Goal: Obtain resource: Download file/media

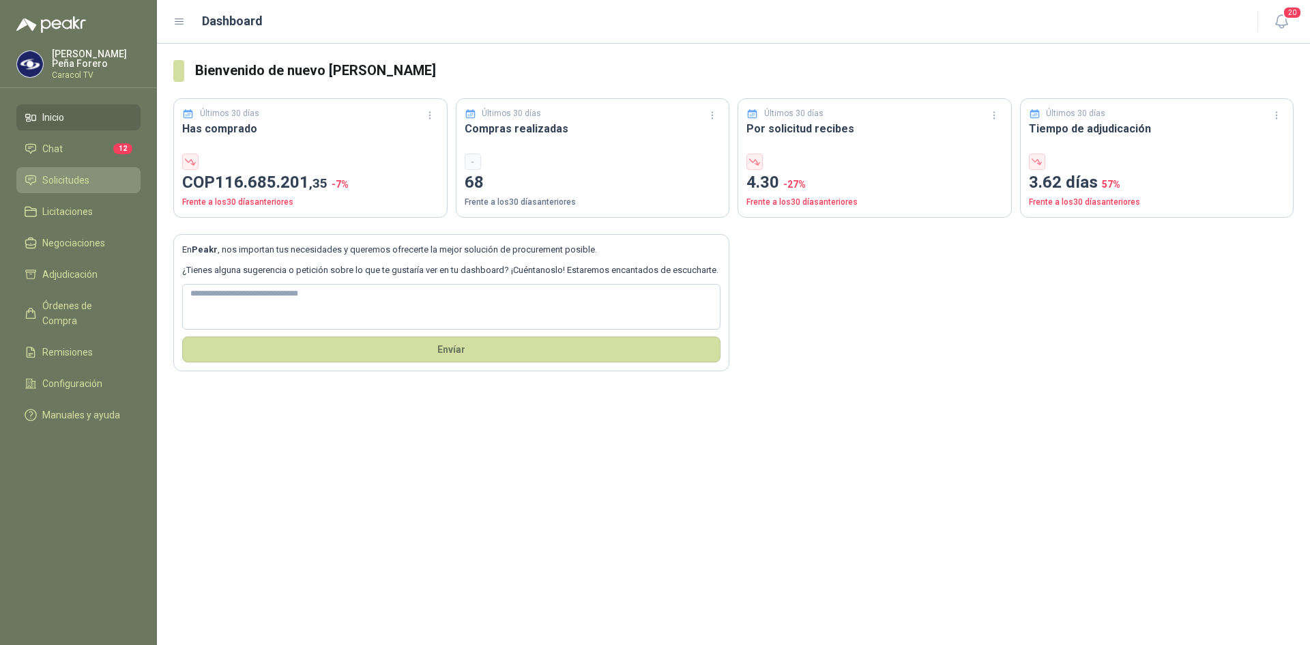
click at [57, 179] on span "Solicitudes" at bounding box center [65, 180] width 47 height 15
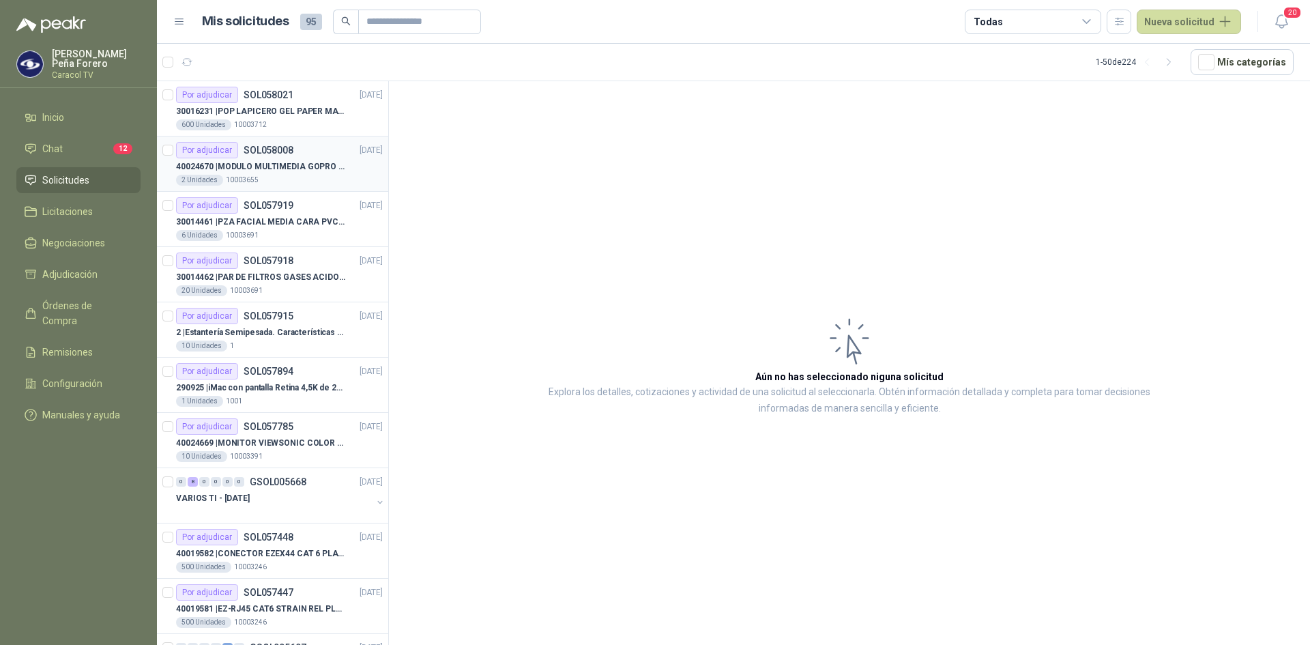
click at [286, 166] on p "40024670 | MODULO MULTIMEDIA GOPRO HERO 12 BLACK" at bounding box center [261, 166] width 170 height 13
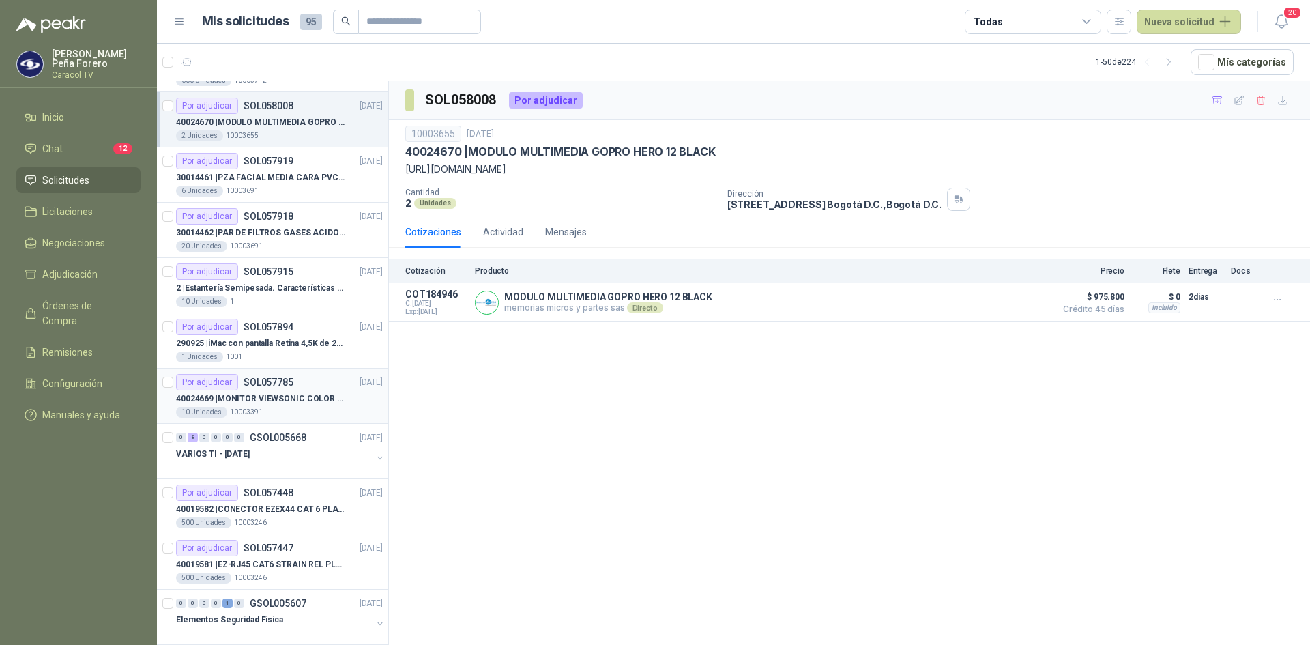
scroll to position [68, 0]
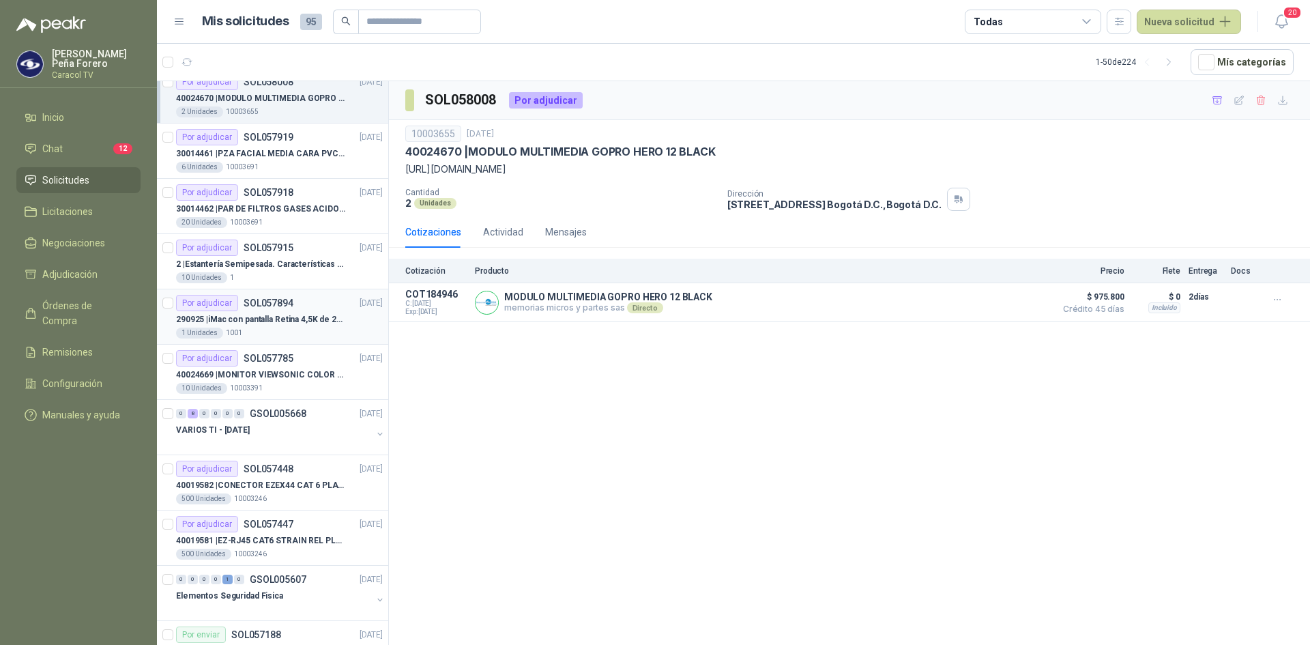
click at [272, 314] on p "290925 | iMac con pantalla Retina 4,5K de 24 pulgadas M4" at bounding box center [261, 319] width 170 height 13
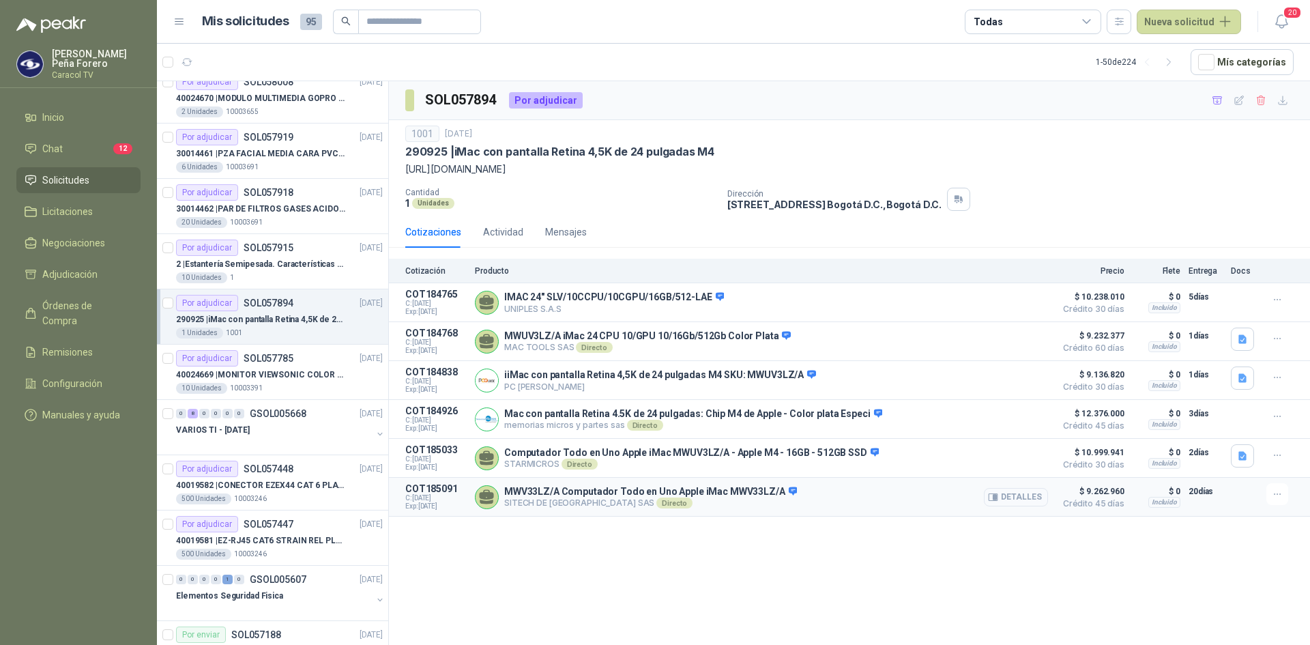
click at [1022, 493] on button "Detalles" at bounding box center [1016, 497] width 64 height 18
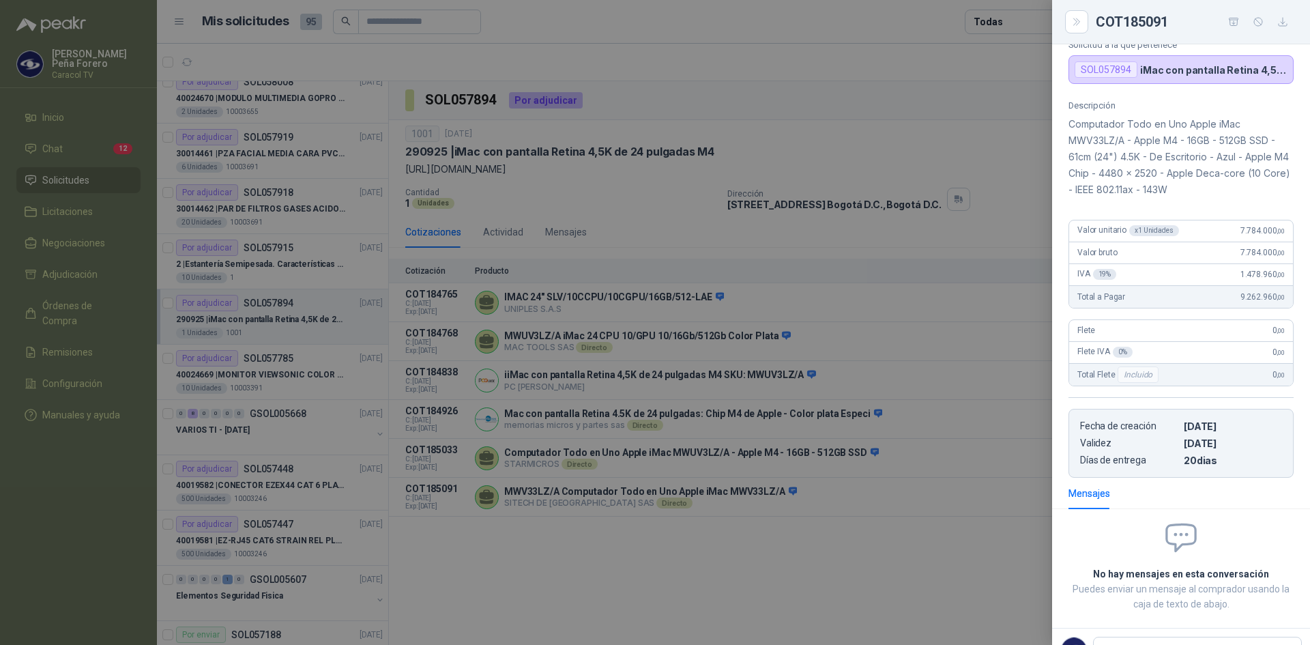
scroll to position [75, 0]
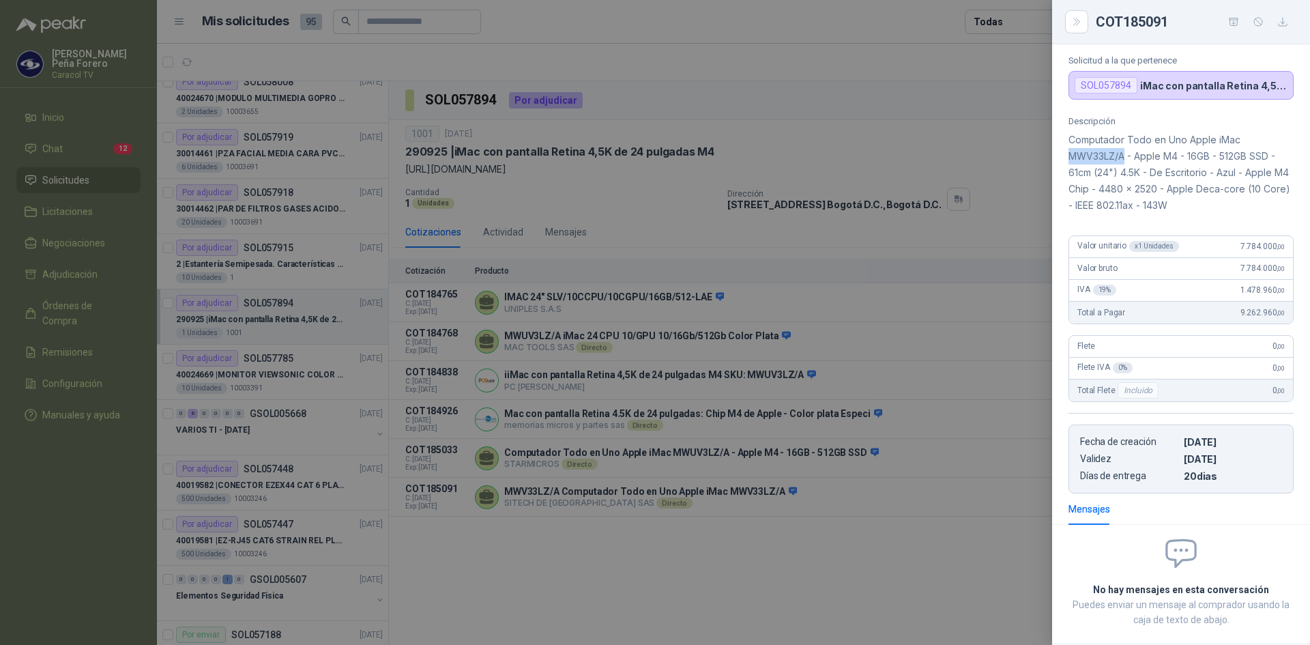
drag, startPoint x: 1069, startPoint y: 153, endPoint x: 1125, endPoint y: 157, distance: 55.4
click at [1125, 157] on p "Computador Todo en Uno Apple iMac MWV33LZ/A - Apple M4 - 16GB - 512GB SSD - 61c…" at bounding box center [1181, 173] width 225 height 82
copy p "MWV33LZ/A"
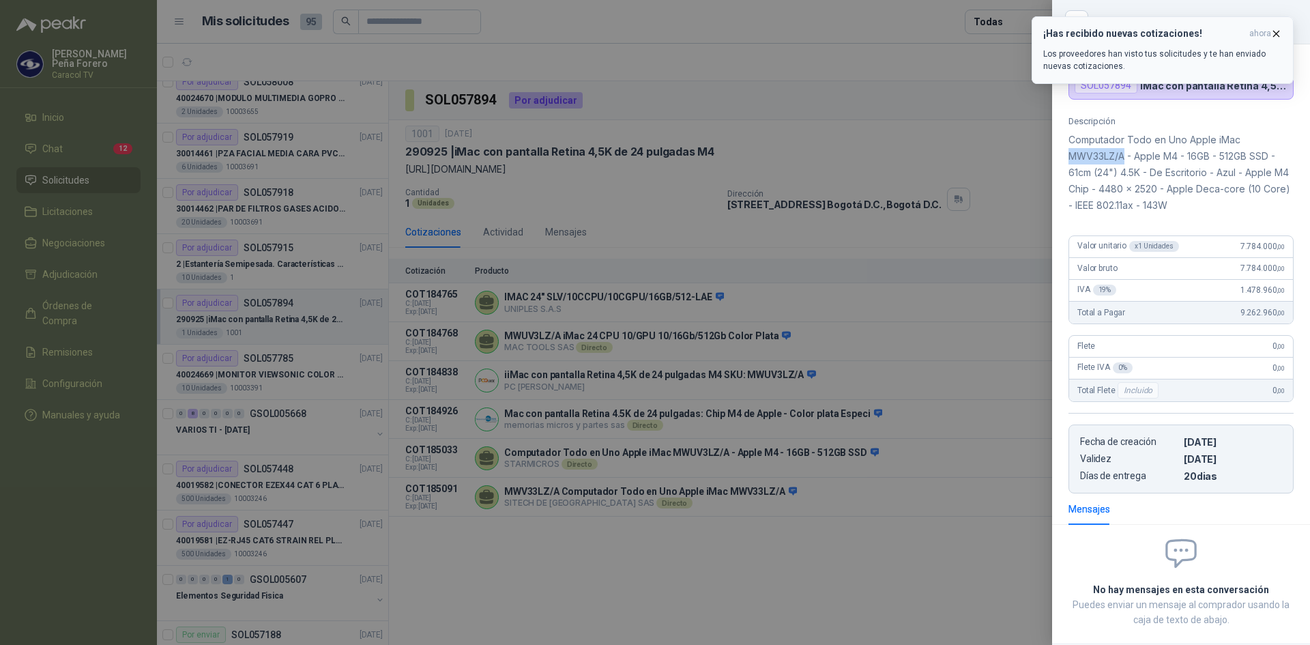
click at [1273, 29] on icon "button" at bounding box center [1277, 34] width 12 height 12
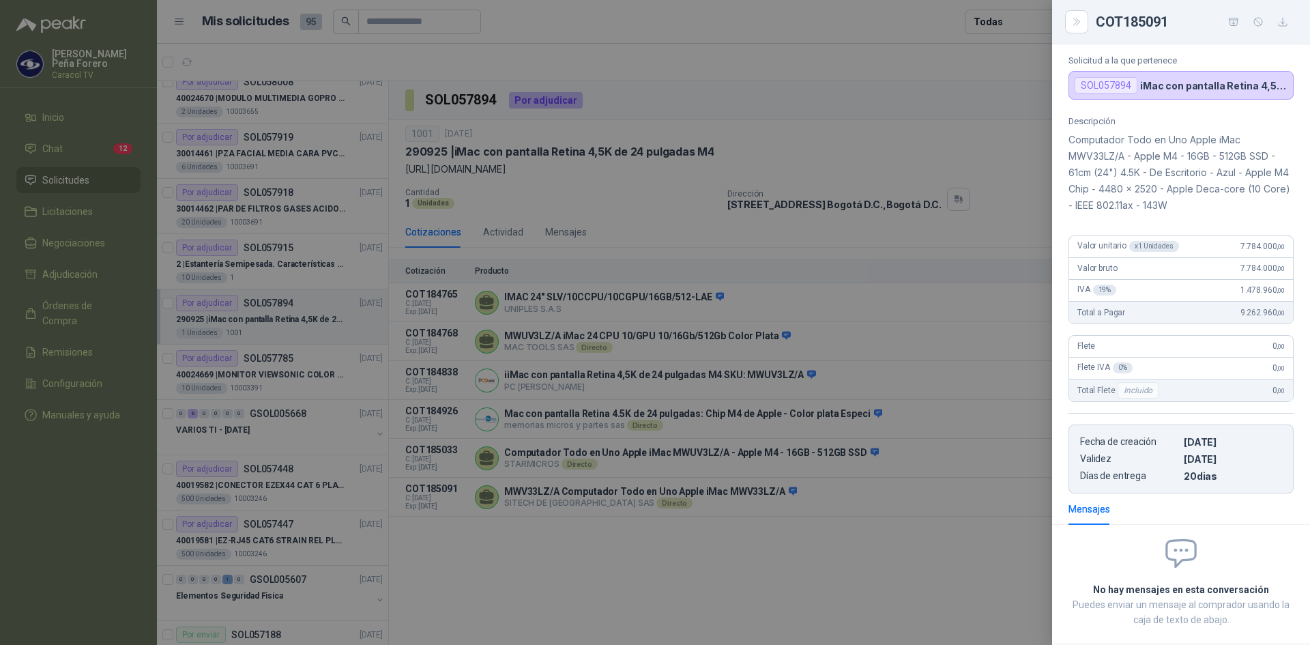
click at [881, 79] on div at bounding box center [655, 322] width 1310 height 645
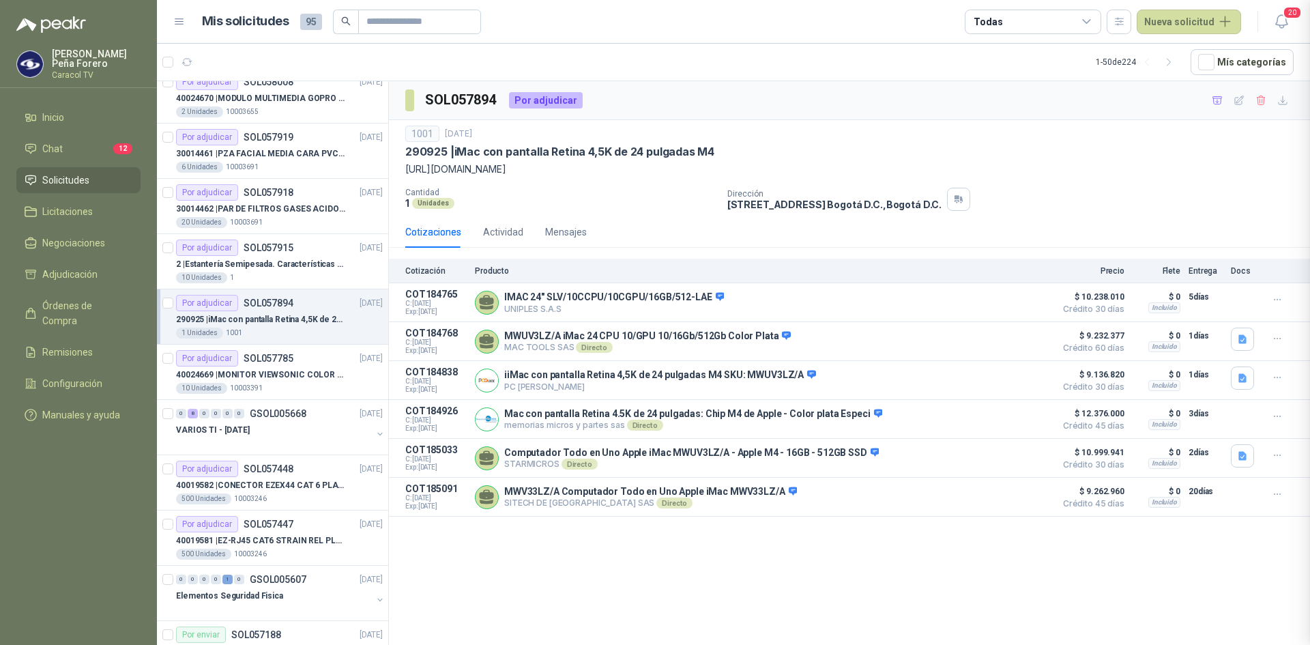
scroll to position [150, 0]
click at [261, 371] on p "40024669 | MONITOR VIEWSONIC COLOR PRO VP2786-4K" at bounding box center [261, 374] width 170 height 13
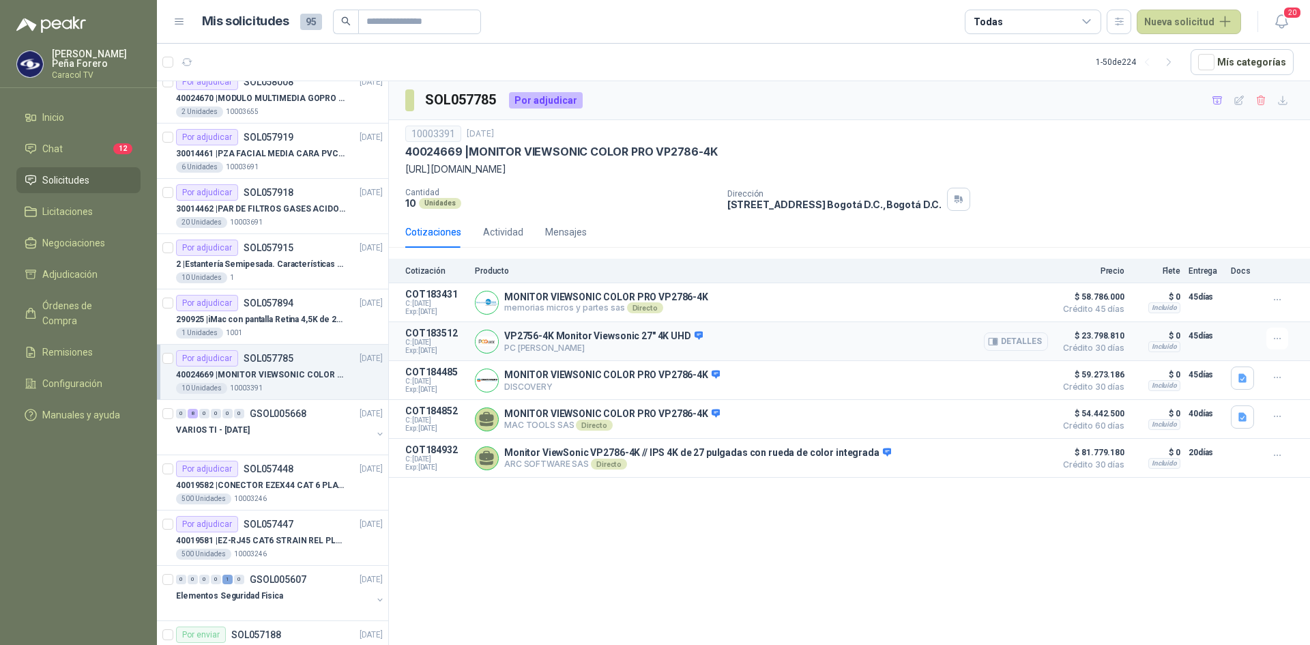
click at [1024, 342] on button "Detalles" at bounding box center [1016, 341] width 64 height 18
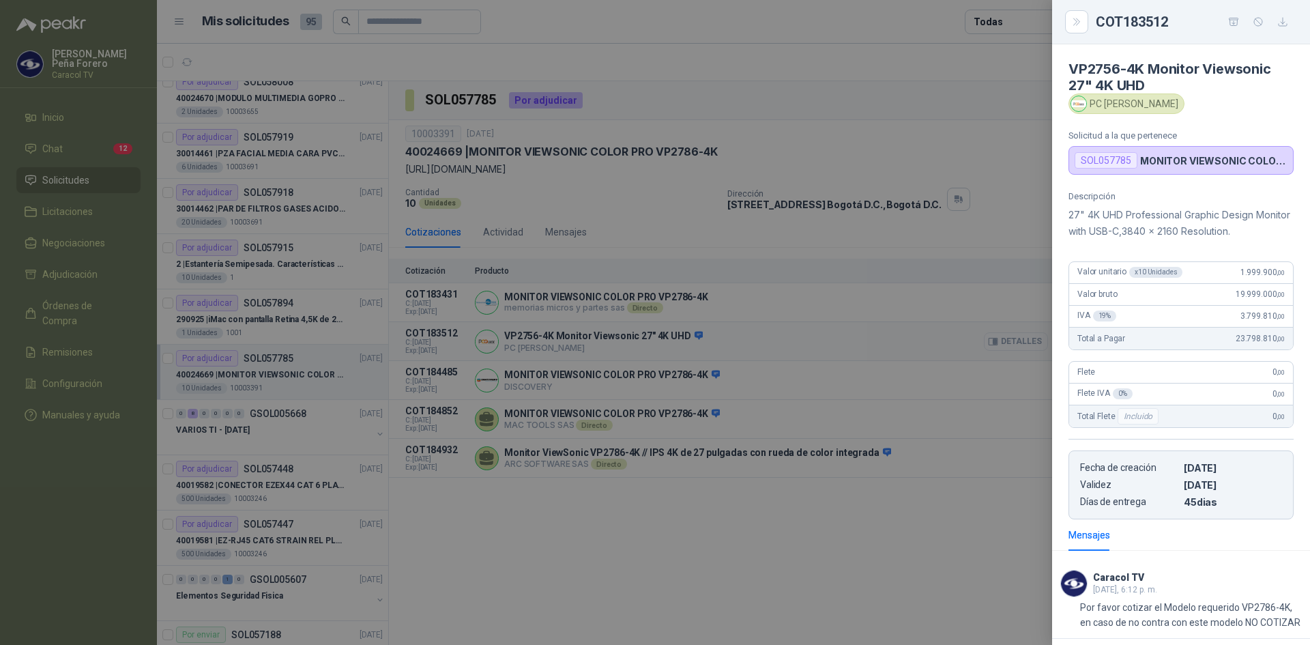
scroll to position [78, 0]
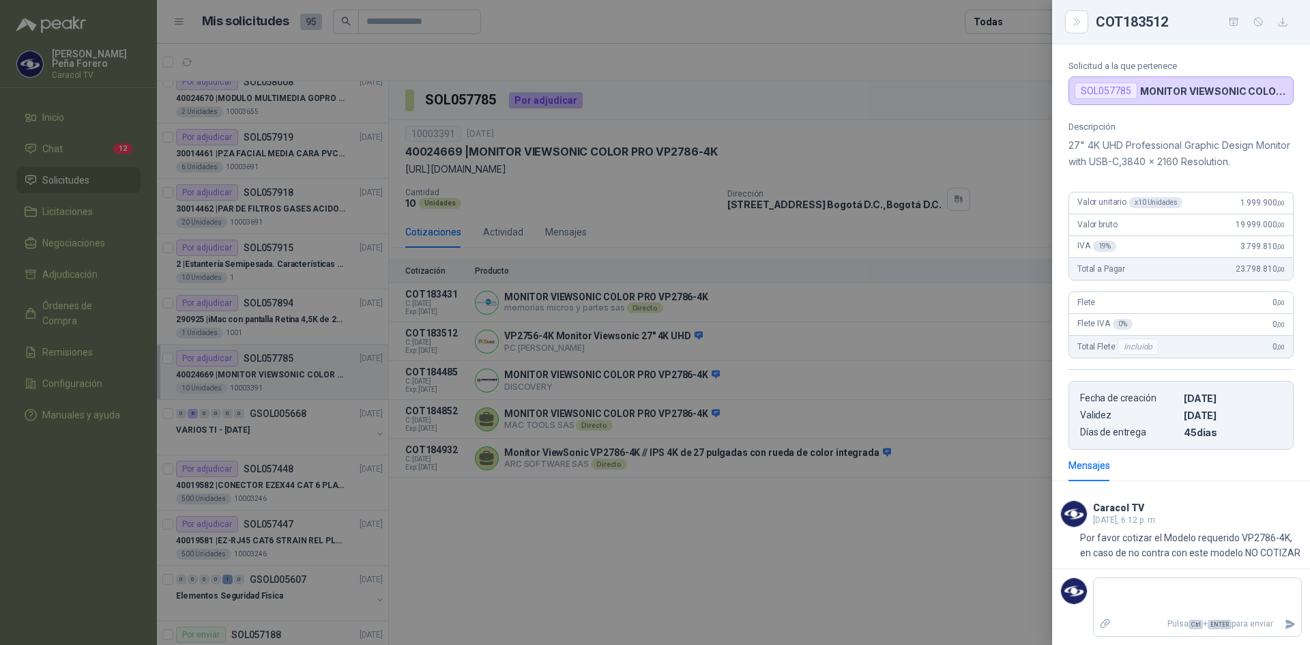
click at [871, 369] on div at bounding box center [655, 322] width 1310 height 645
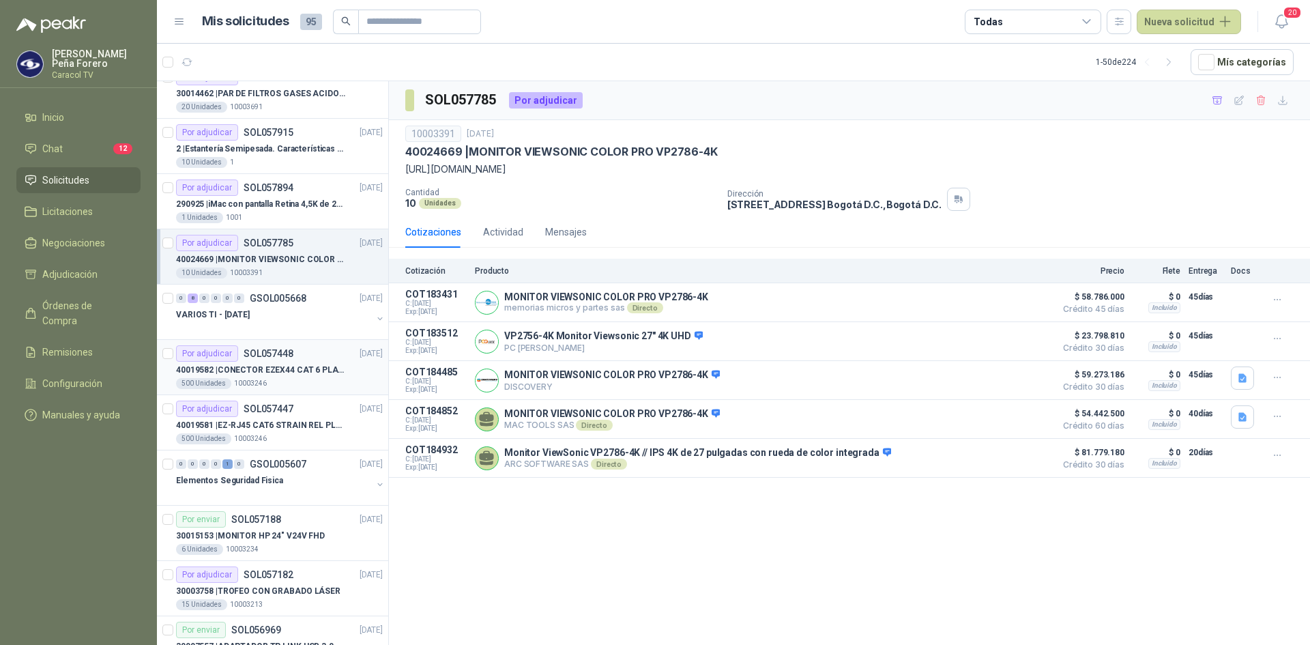
scroll to position [205, 0]
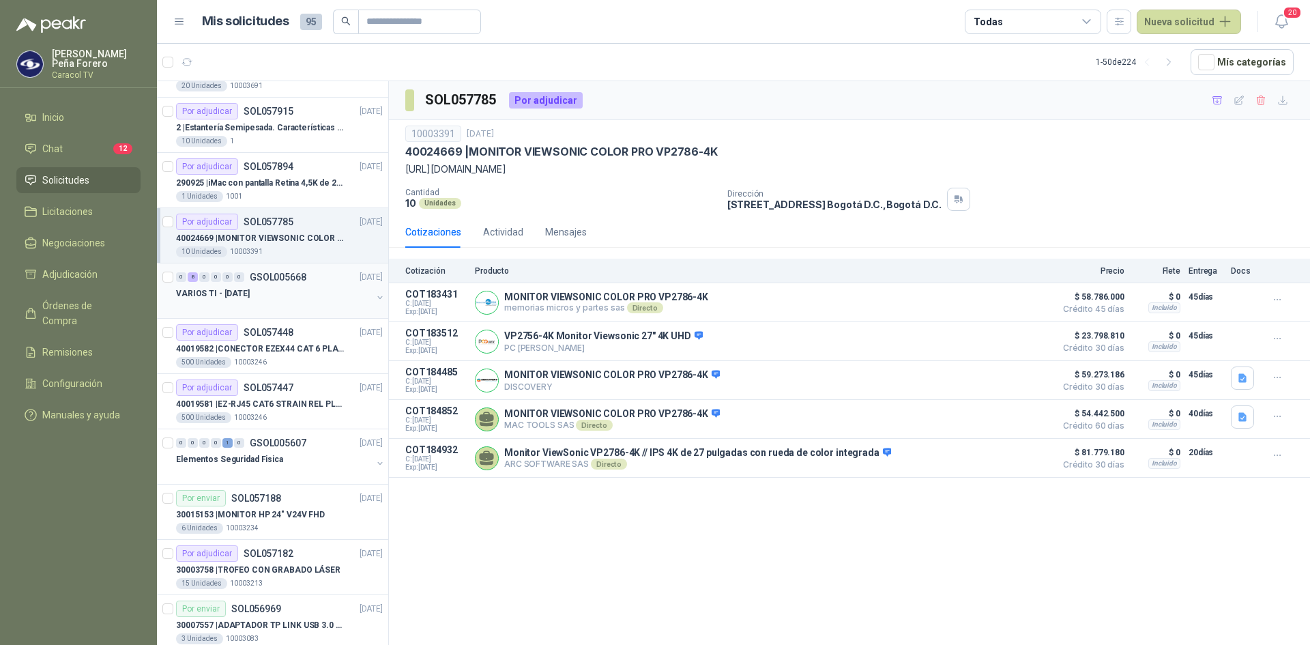
click at [231, 293] on p "VARIOS TI - [DATE]" at bounding box center [213, 293] width 74 height 13
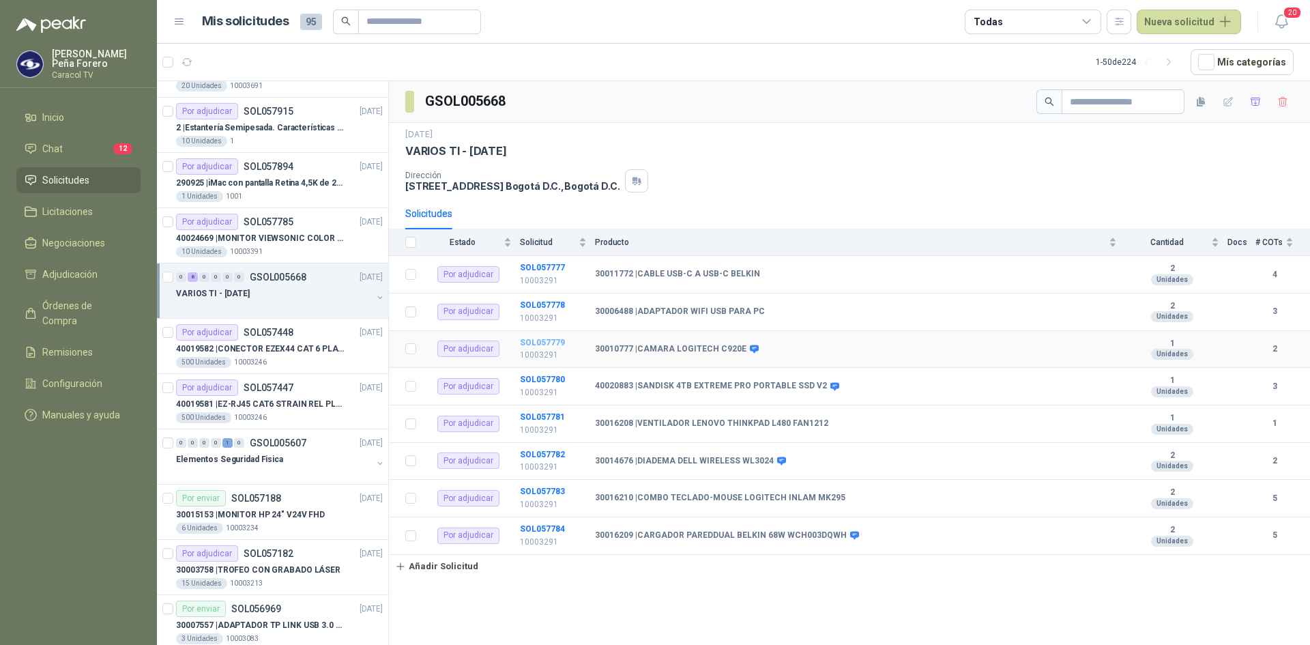
click at [540, 342] on b "SOL057779" at bounding box center [542, 343] width 45 height 10
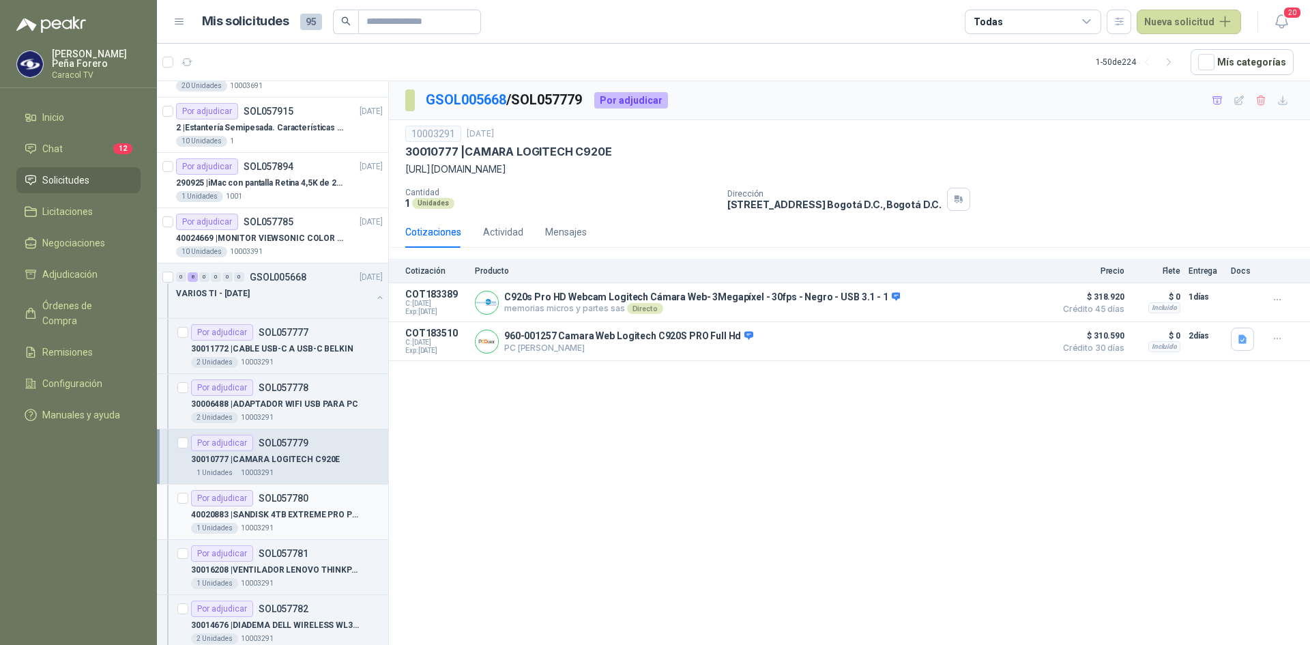
scroll to position [273, 0]
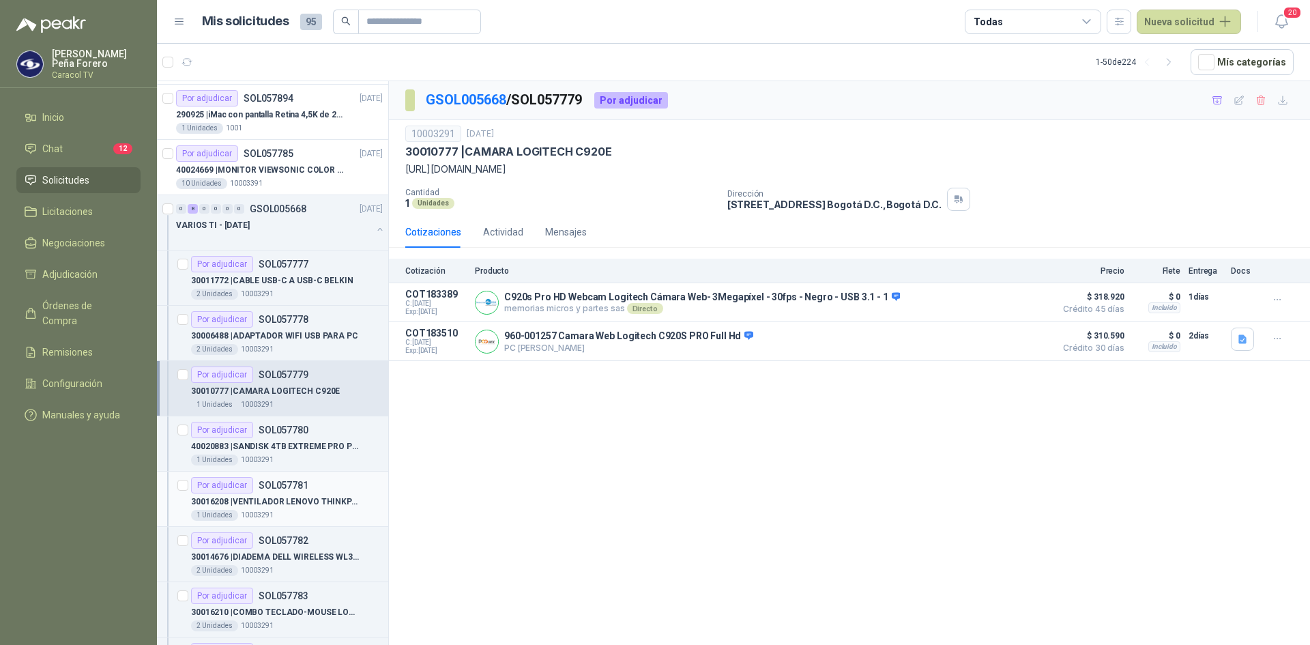
click at [314, 508] on p "30016208 | VENTILADOR LENOVO THINKPAD L480 FAN1212" at bounding box center [276, 501] width 170 height 13
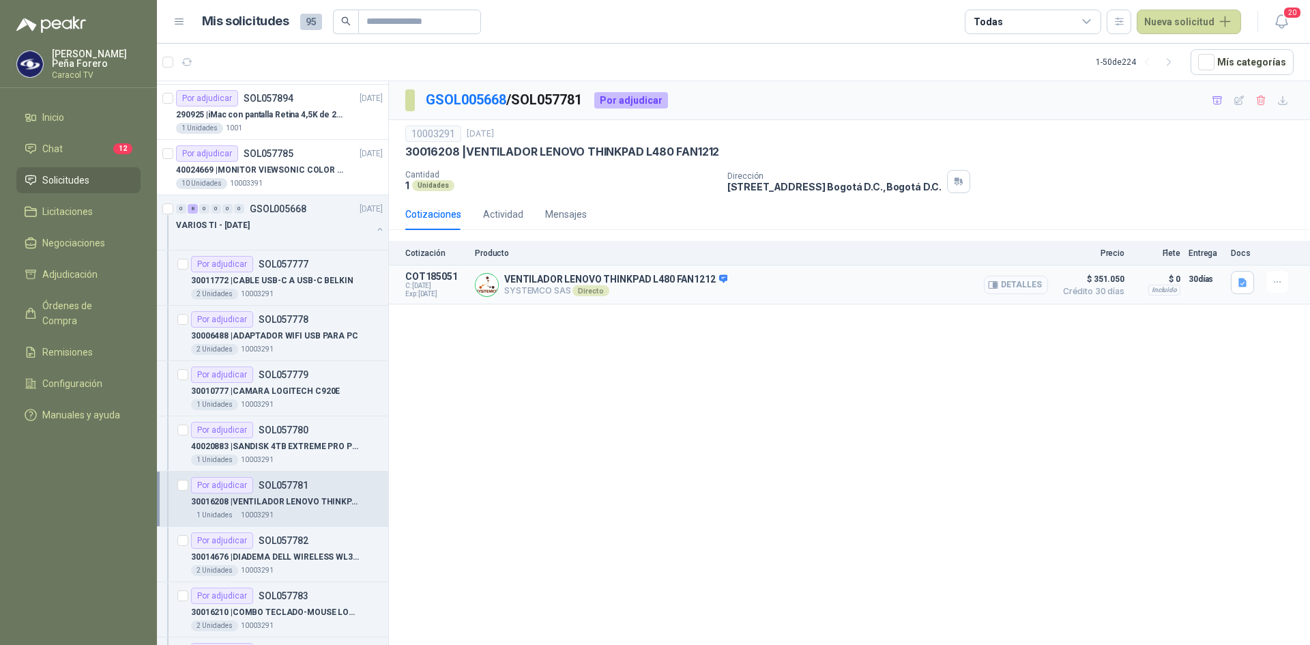
click at [1028, 284] on button "Detalles" at bounding box center [1016, 285] width 64 height 18
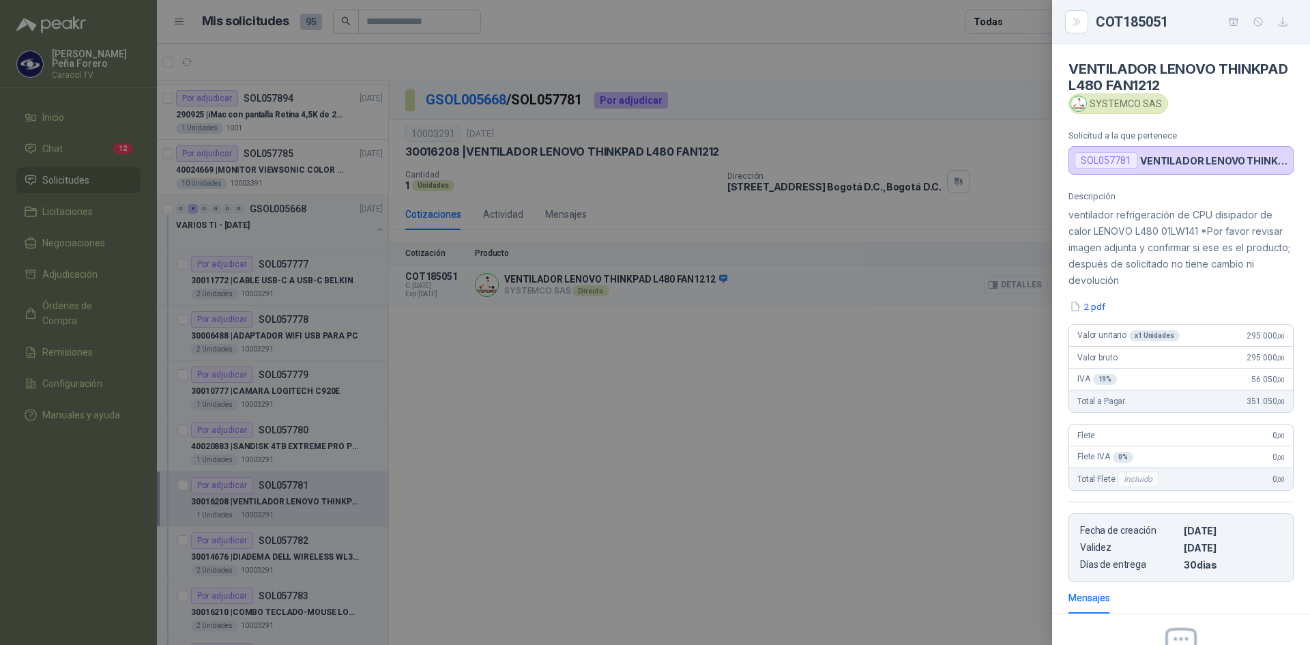
scroll to position [158, 0]
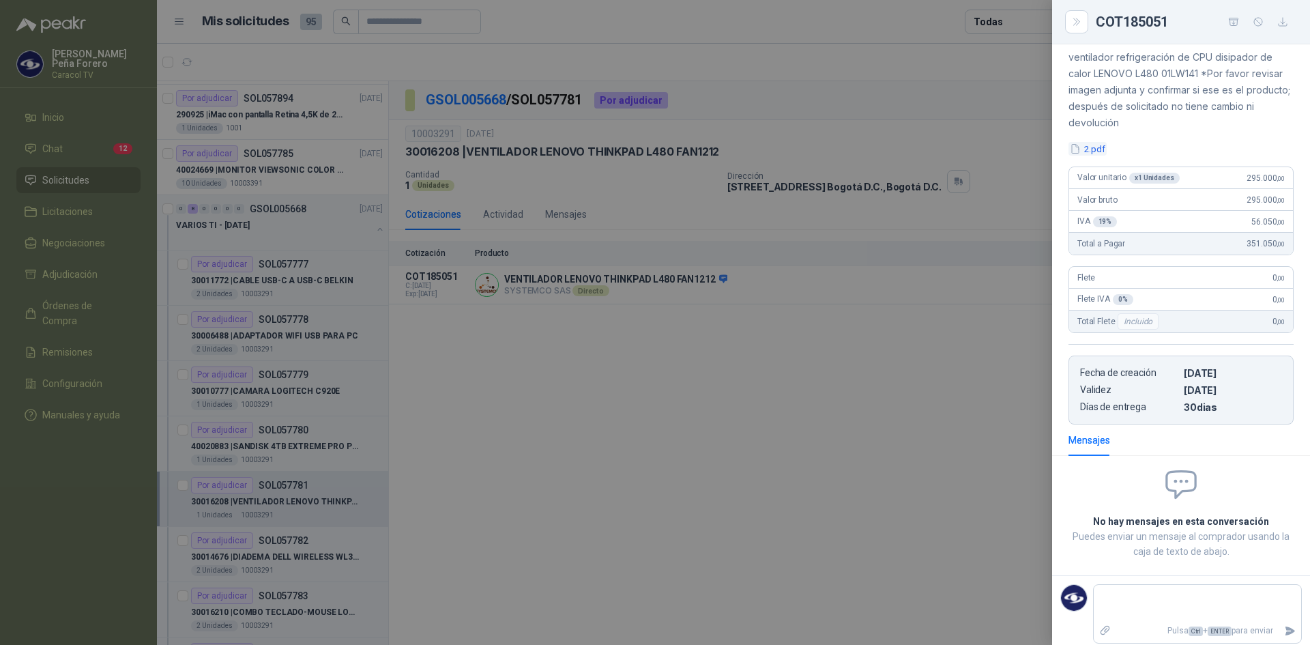
click at [1096, 148] on button "2.pdf" at bounding box center [1088, 149] width 38 height 14
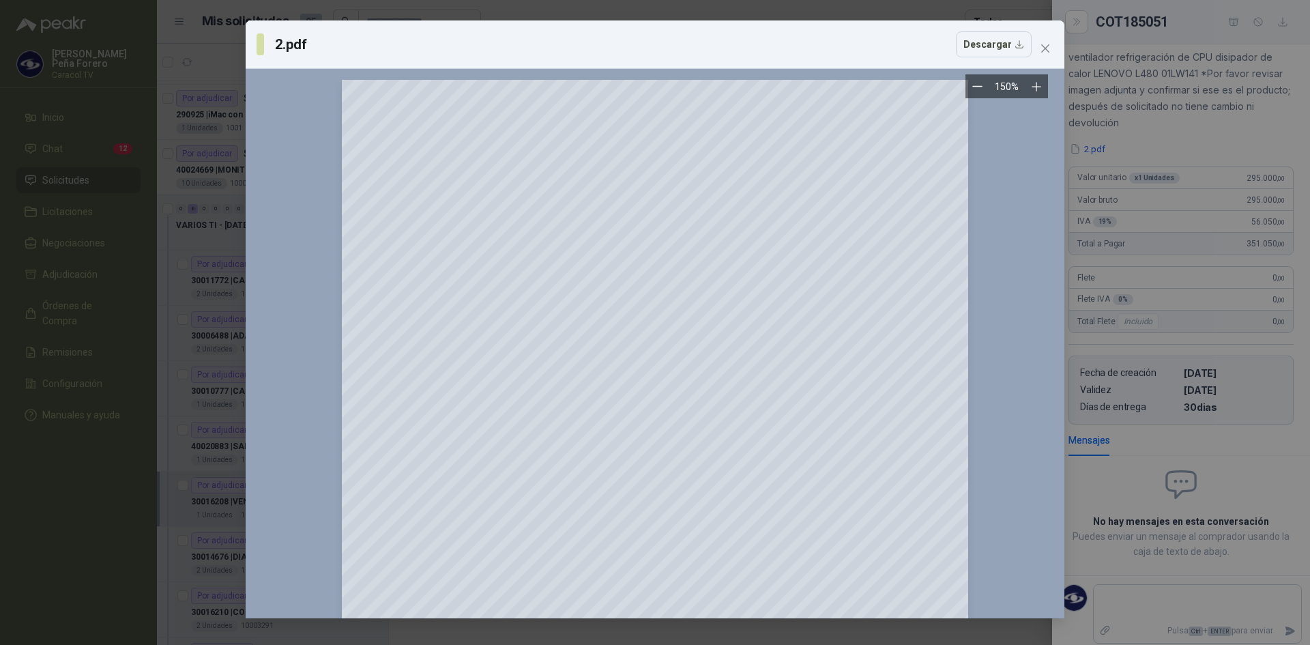
scroll to position [68, 0]
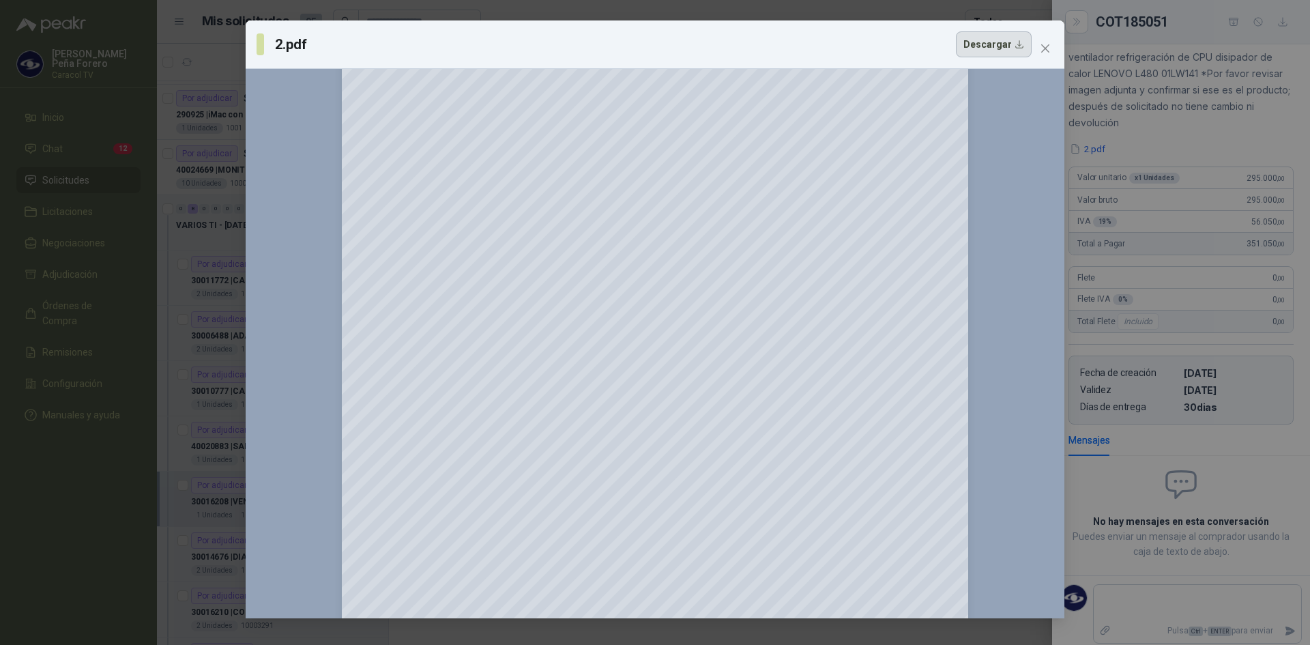
click at [1010, 47] on button "Descargar" at bounding box center [994, 44] width 76 height 26
click at [1041, 48] on icon "close" at bounding box center [1045, 48] width 11 height 11
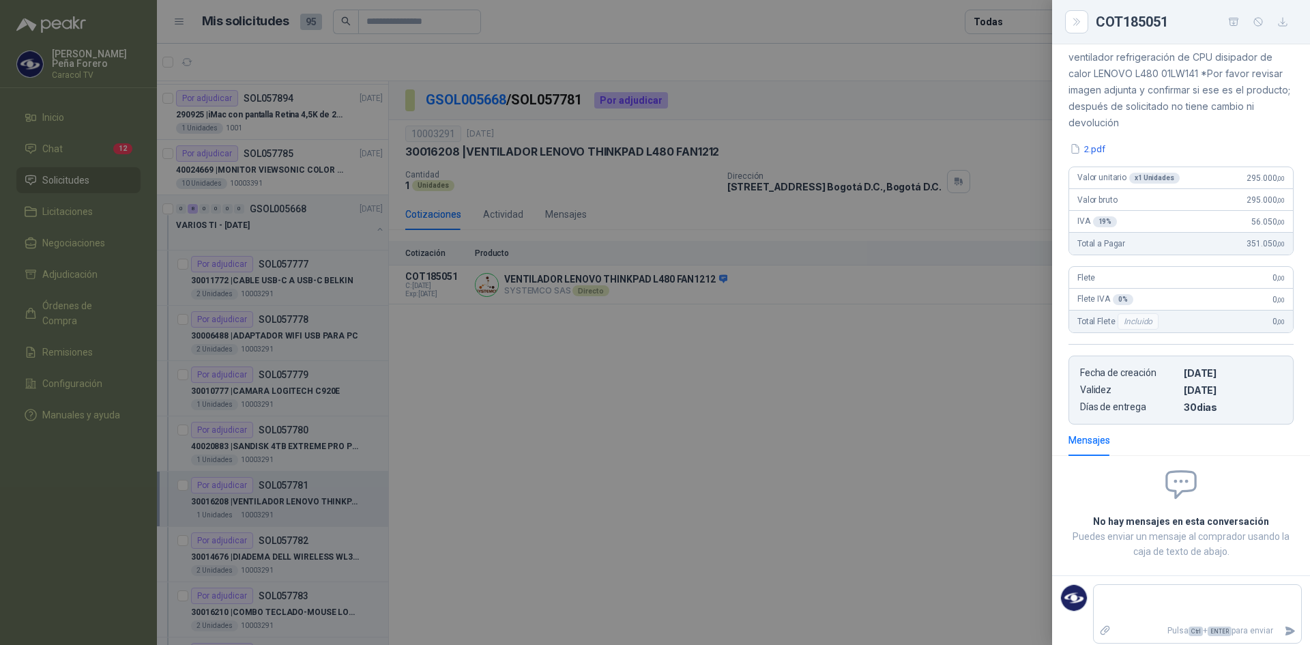
click at [591, 489] on div at bounding box center [655, 322] width 1310 height 645
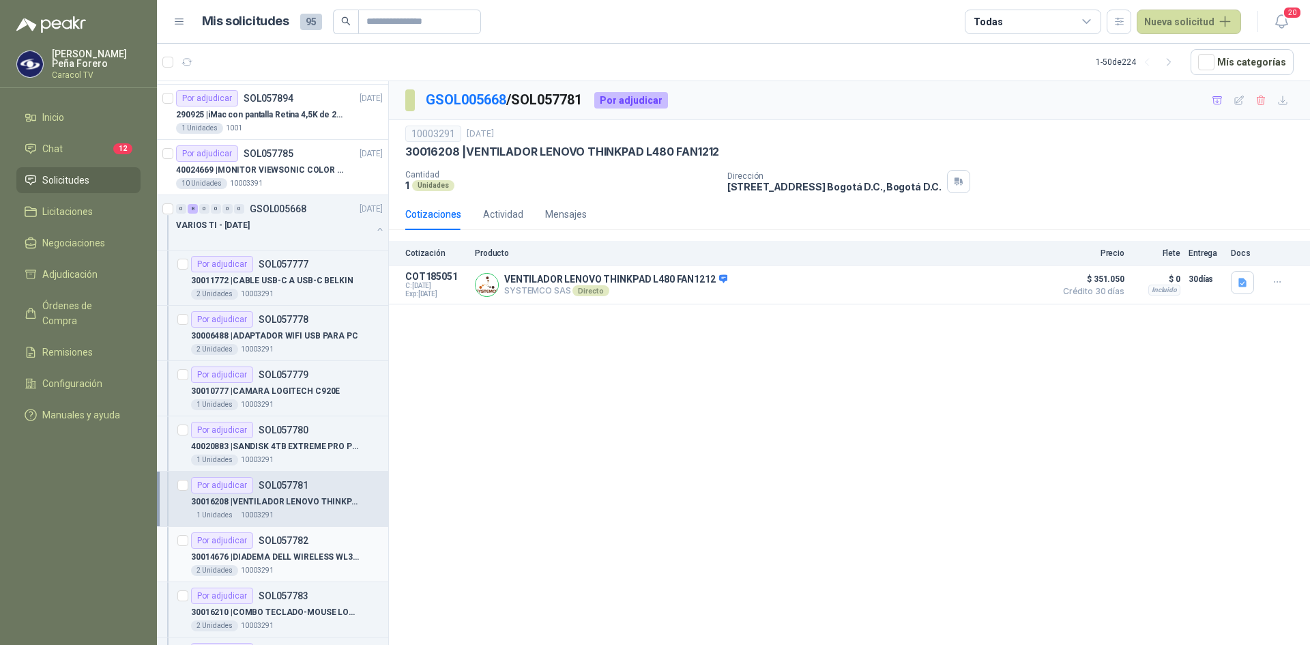
click at [298, 554] on p "30014676 | DIADEMA DELL WIRELESS WL3024" at bounding box center [276, 557] width 170 height 13
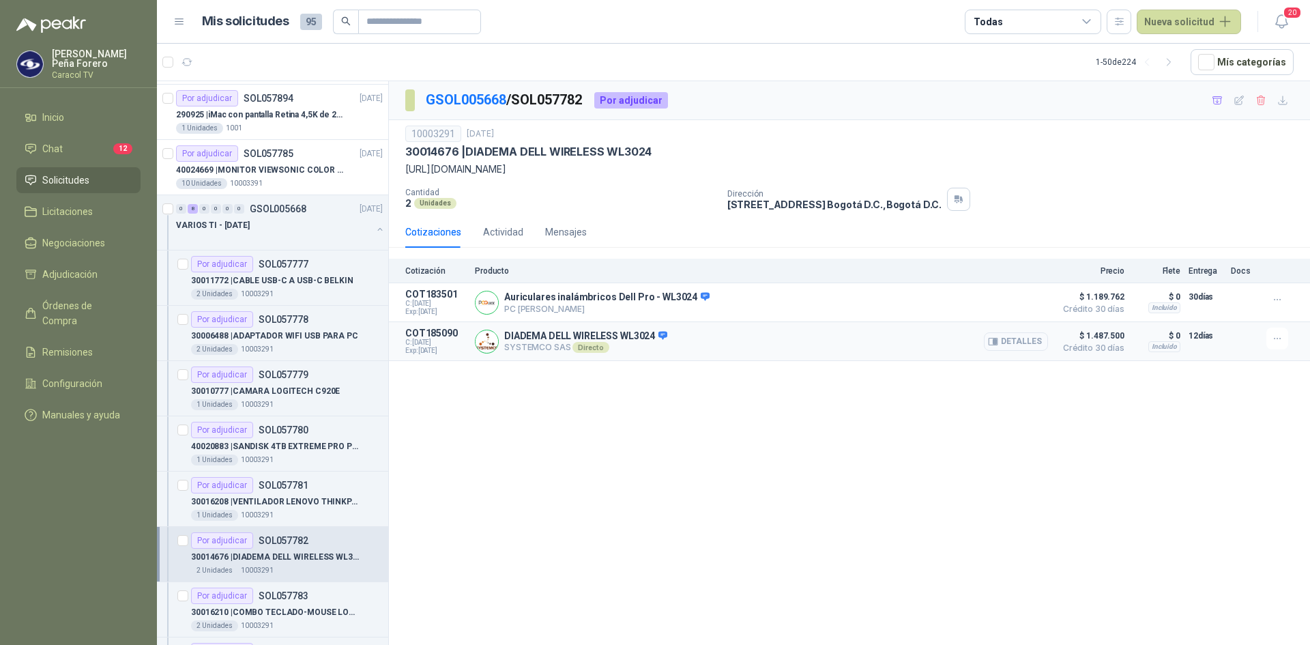
click at [1039, 342] on button "Detalles" at bounding box center [1016, 341] width 64 height 18
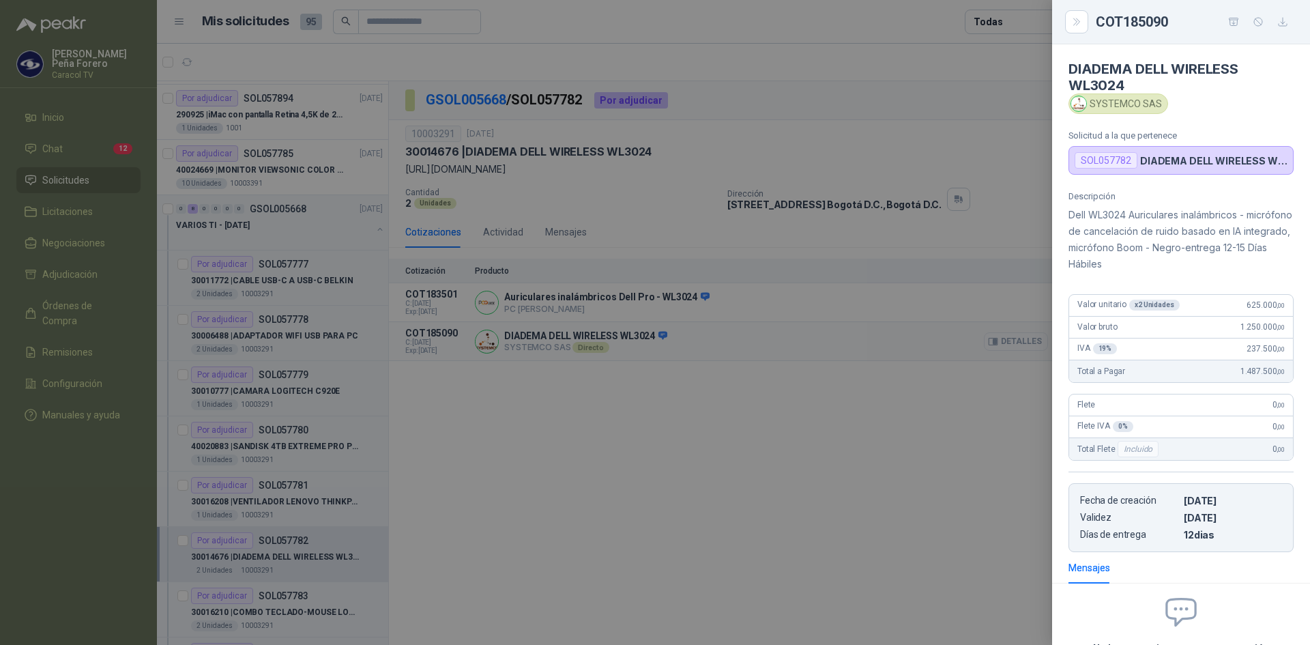
scroll to position [127, 0]
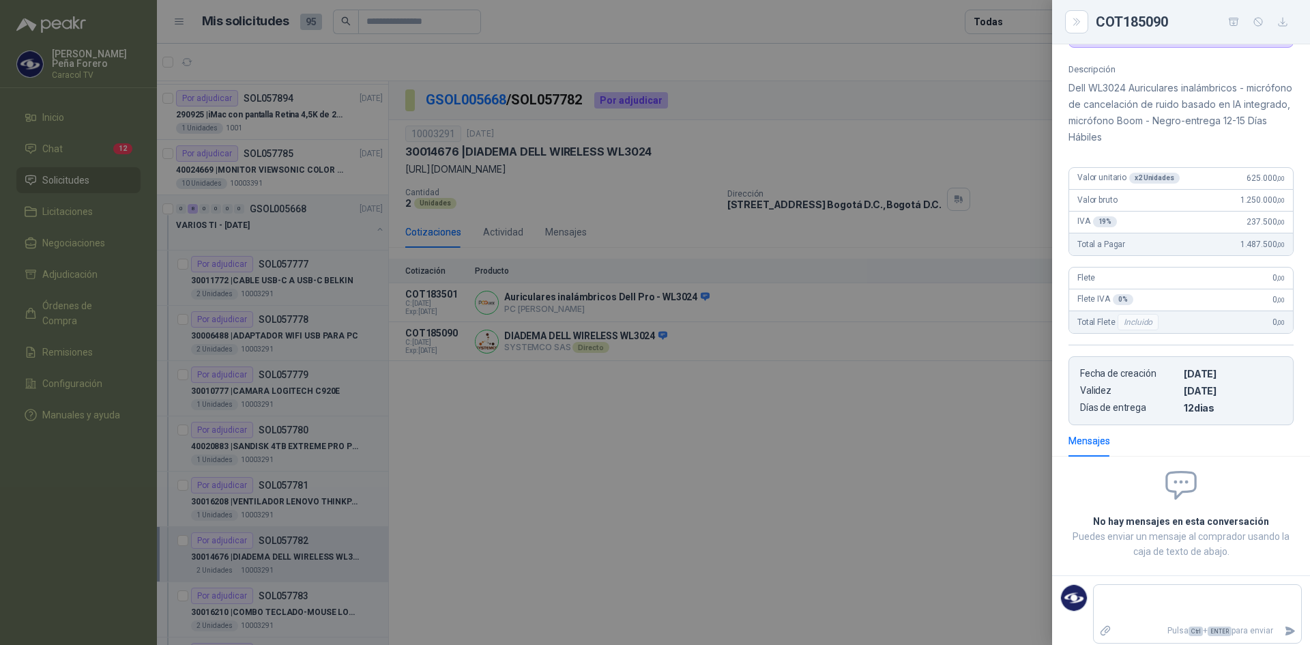
click at [850, 379] on div at bounding box center [655, 322] width 1310 height 645
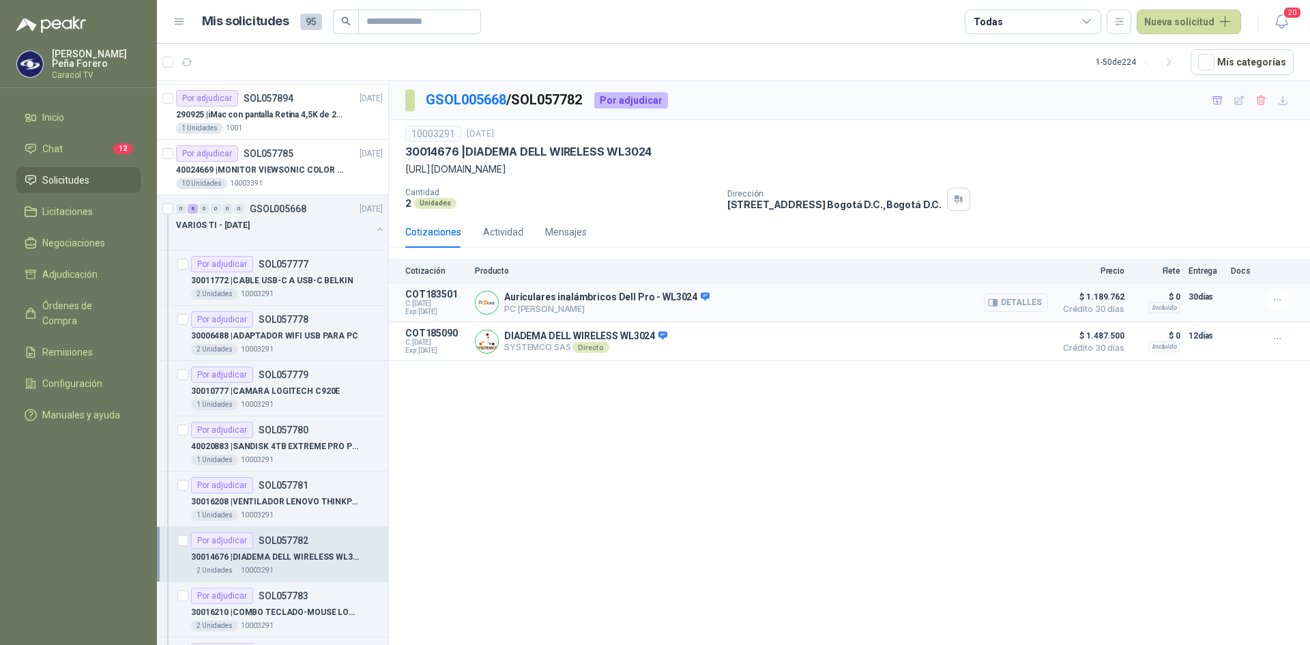
click at [1007, 305] on button "Detalles" at bounding box center [1016, 302] width 64 height 18
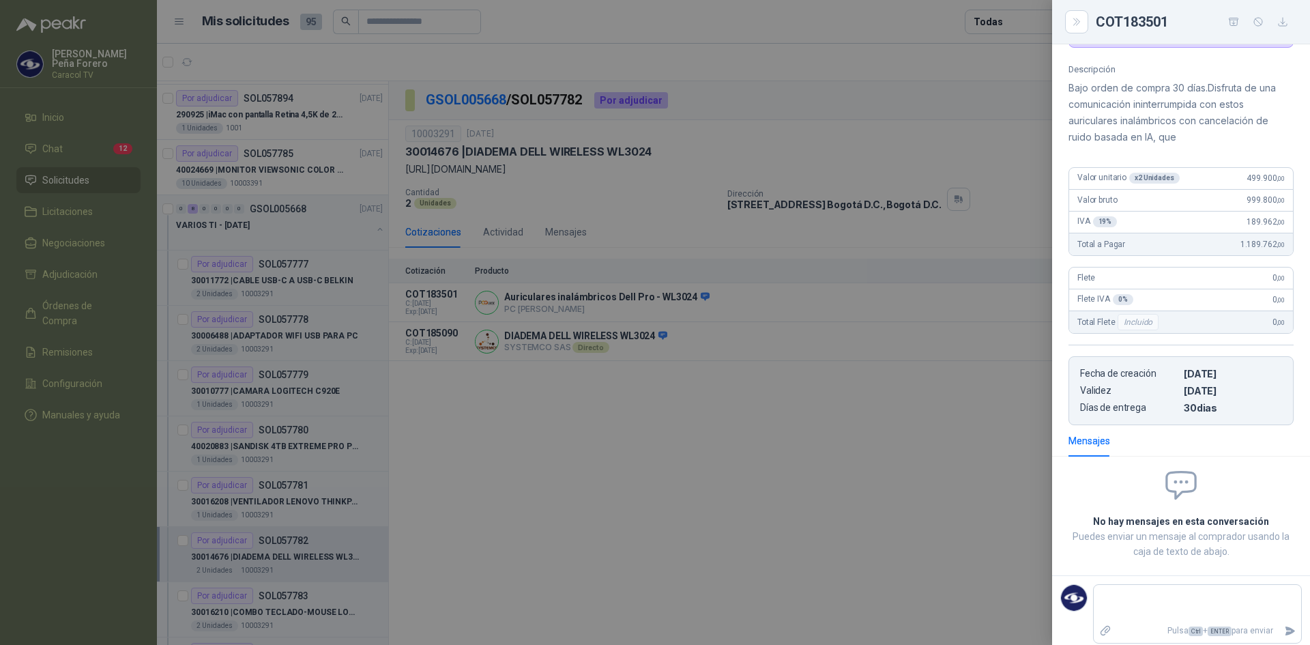
click at [894, 418] on div at bounding box center [655, 322] width 1310 height 645
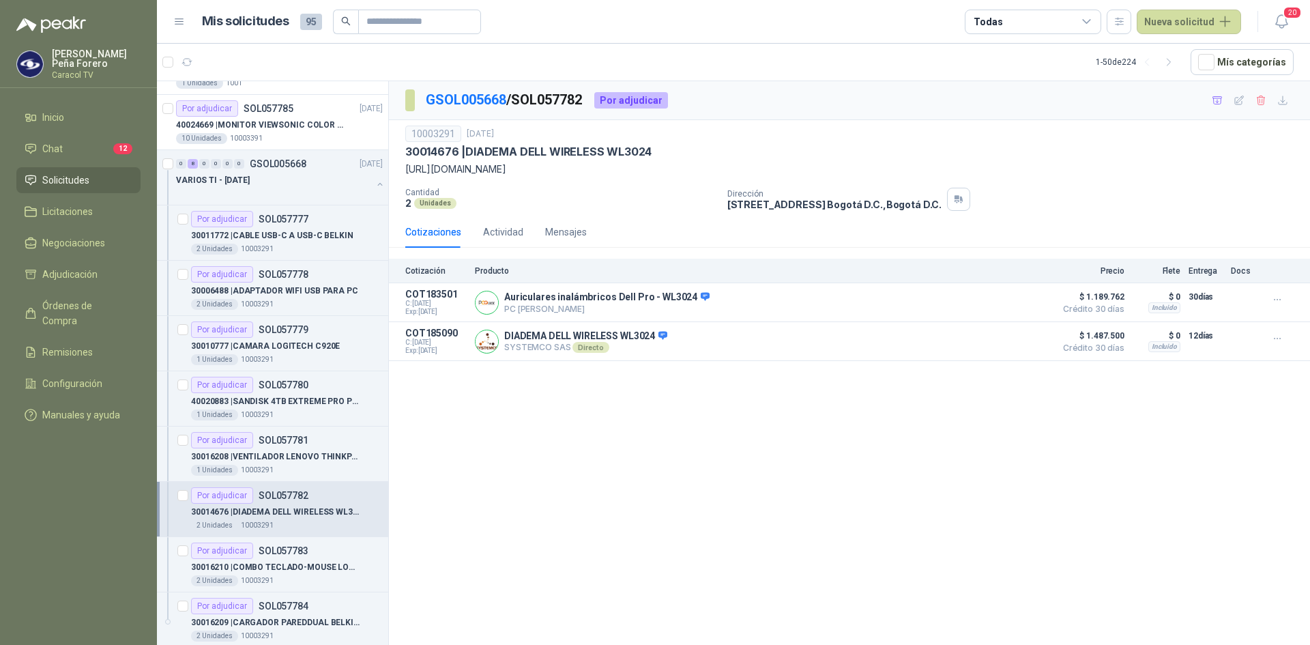
scroll to position [341, 0]
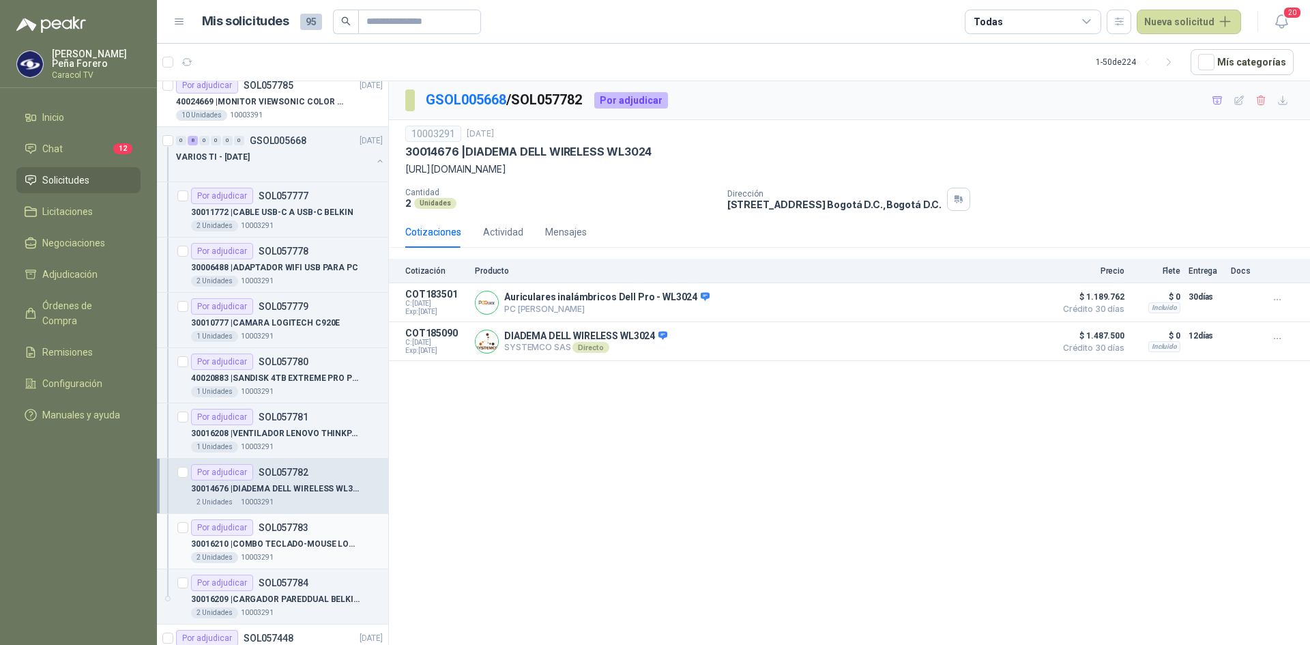
click at [310, 545] on p "30016210 | COMBO TECLADO-MOUSE LOGITECH INLAM MK295" at bounding box center [276, 544] width 170 height 13
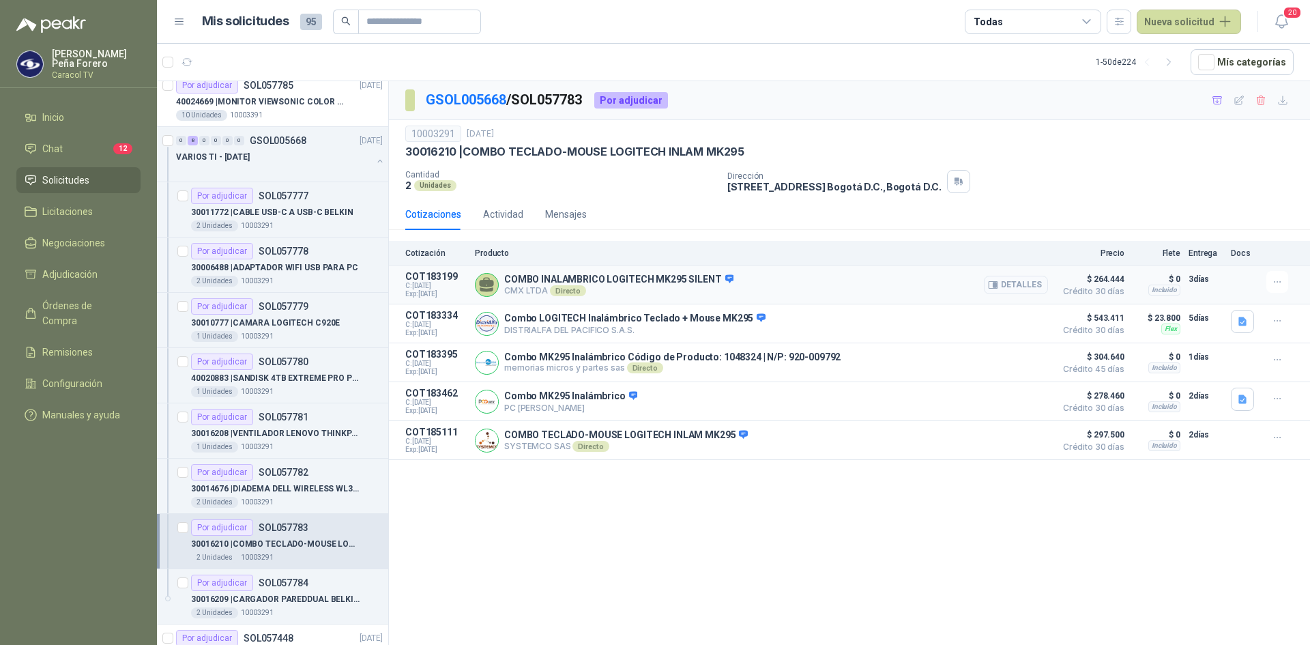
click at [1015, 284] on button "Detalles" at bounding box center [1016, 285] width 64 height 18
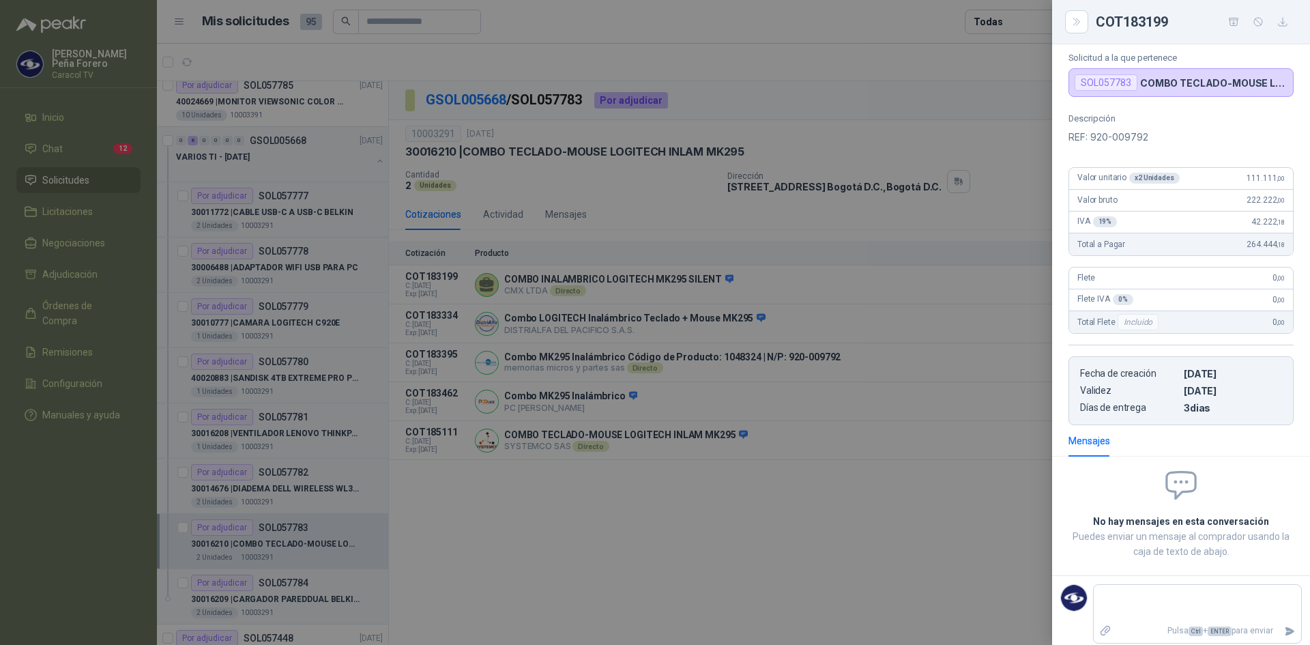
scroll to position [85, 0]
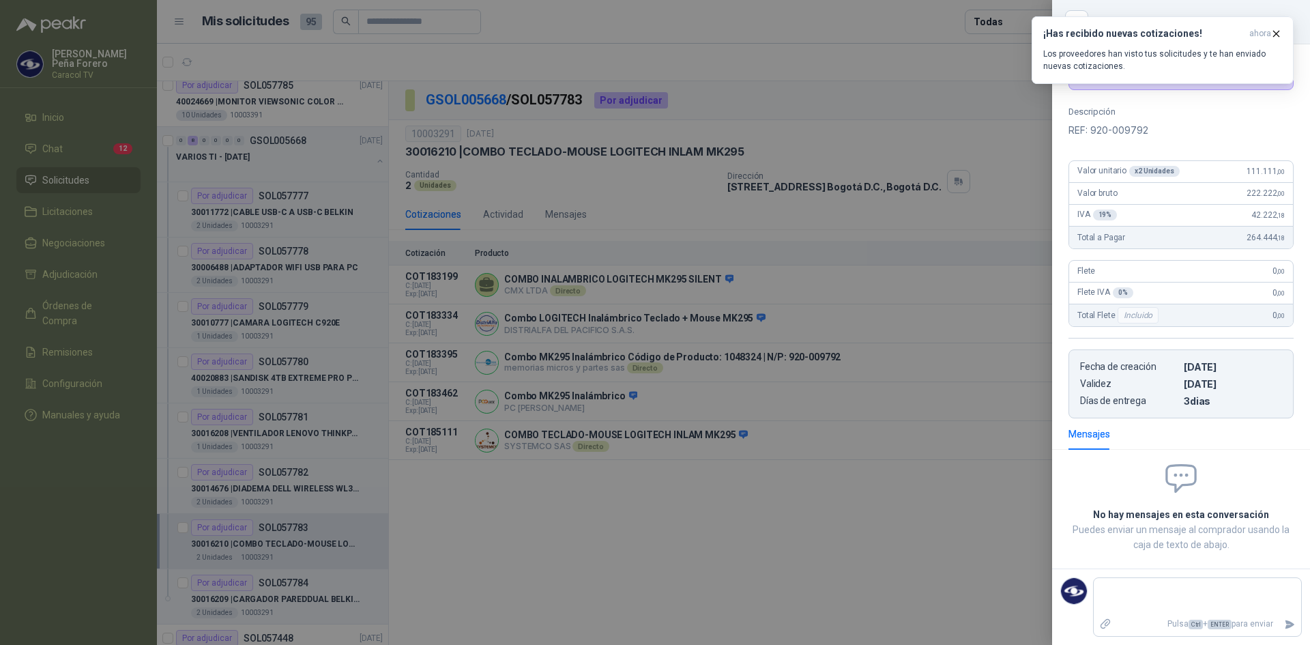
click at [669, 579] on div at bounding box center [655, 322] width 1310 height 645
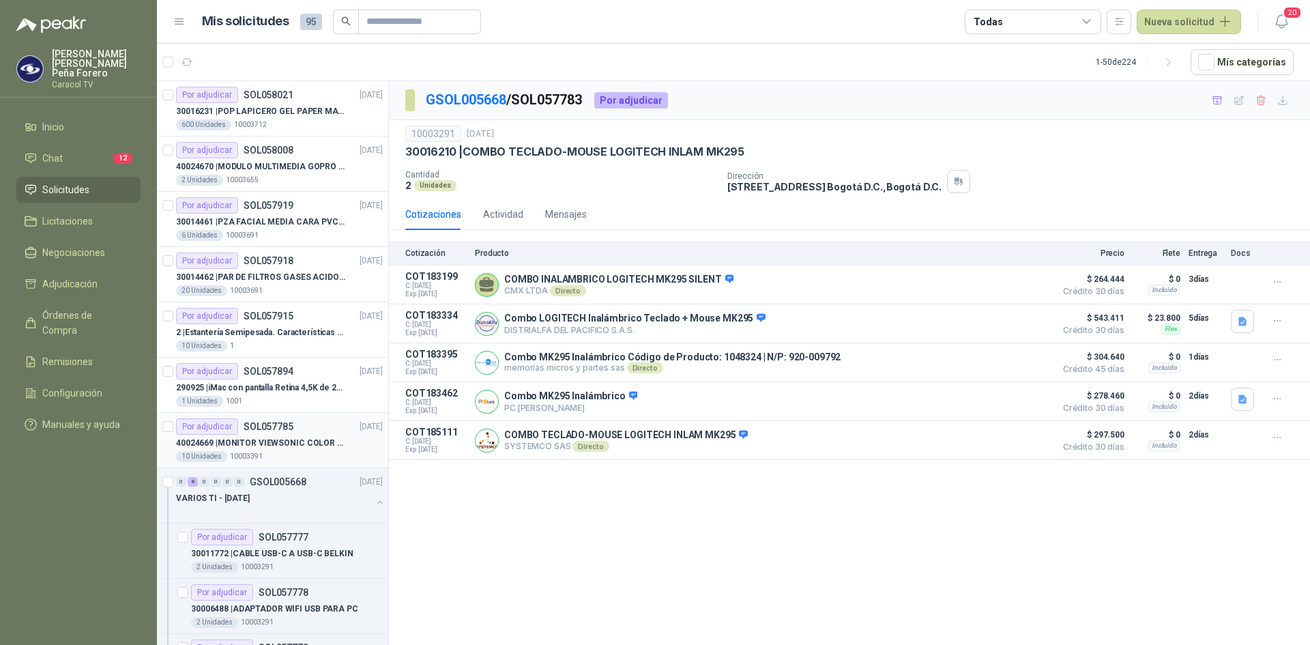
click at [283, 449] on p "40024669 | MONITOR VIEWSONIC COLOR PRO VP2786-4K" at bounding box center [261, 443] width 170 height 13
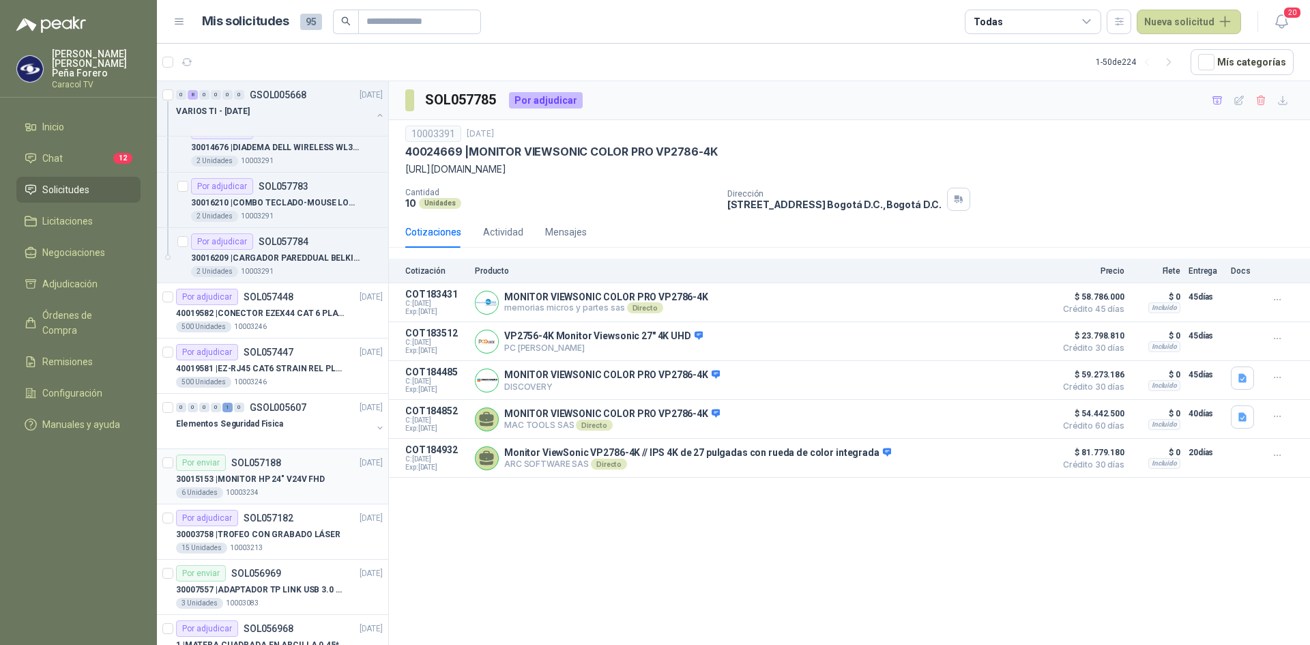
scroll to position [409, 0]
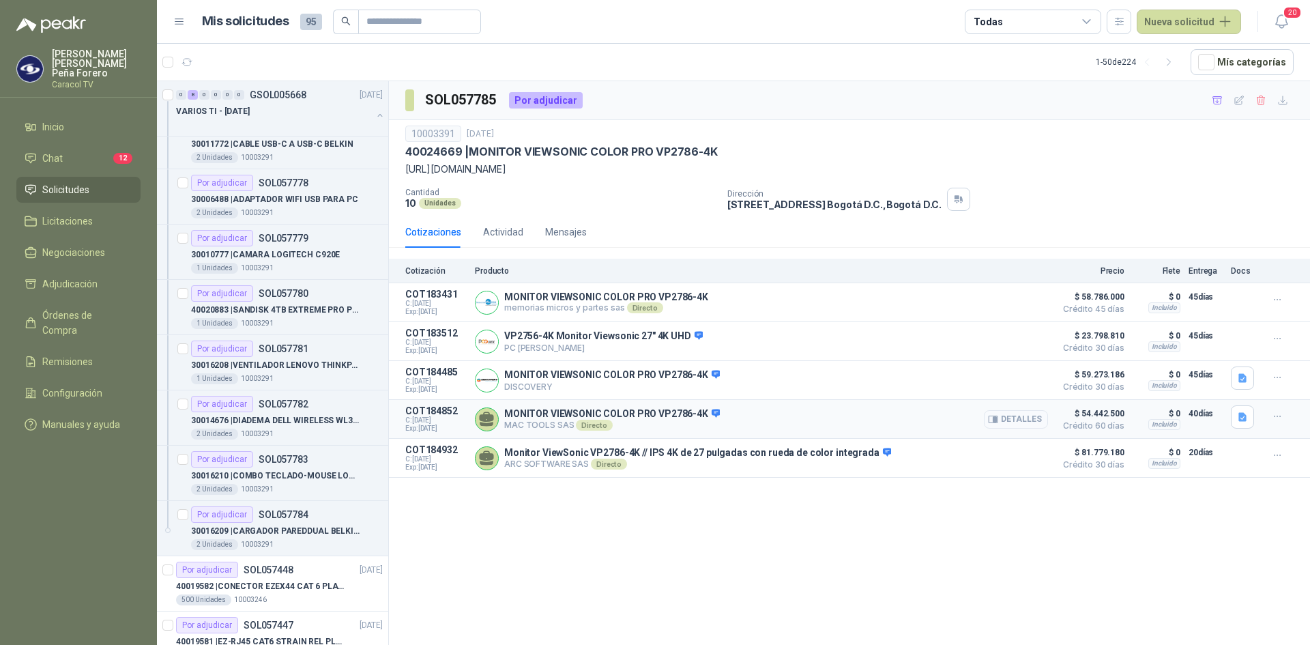
click at [1019, 424] on button "Detalles" at bounding box center [1016, 419] width 64 height 18
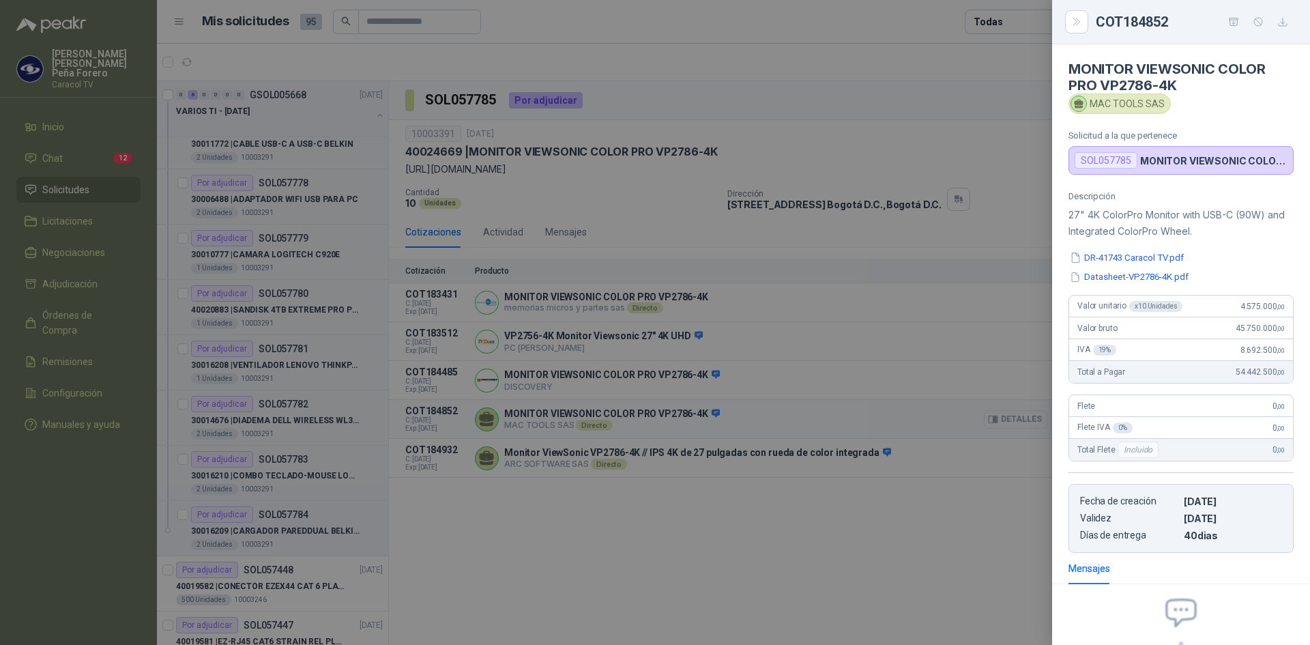
scroll to position [128, 0]
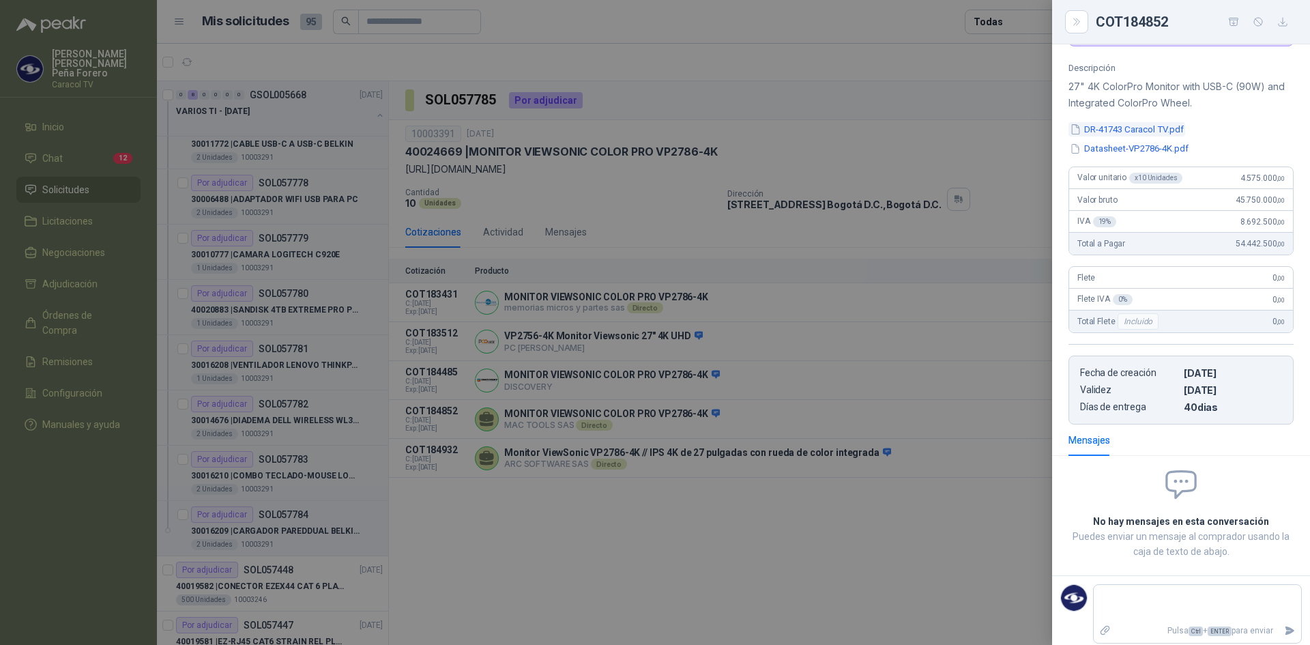
click at [1135, 129] on button "DR-41743 Caracol TV.pdf" at bounding box center [1127, 129] width 117 height 14
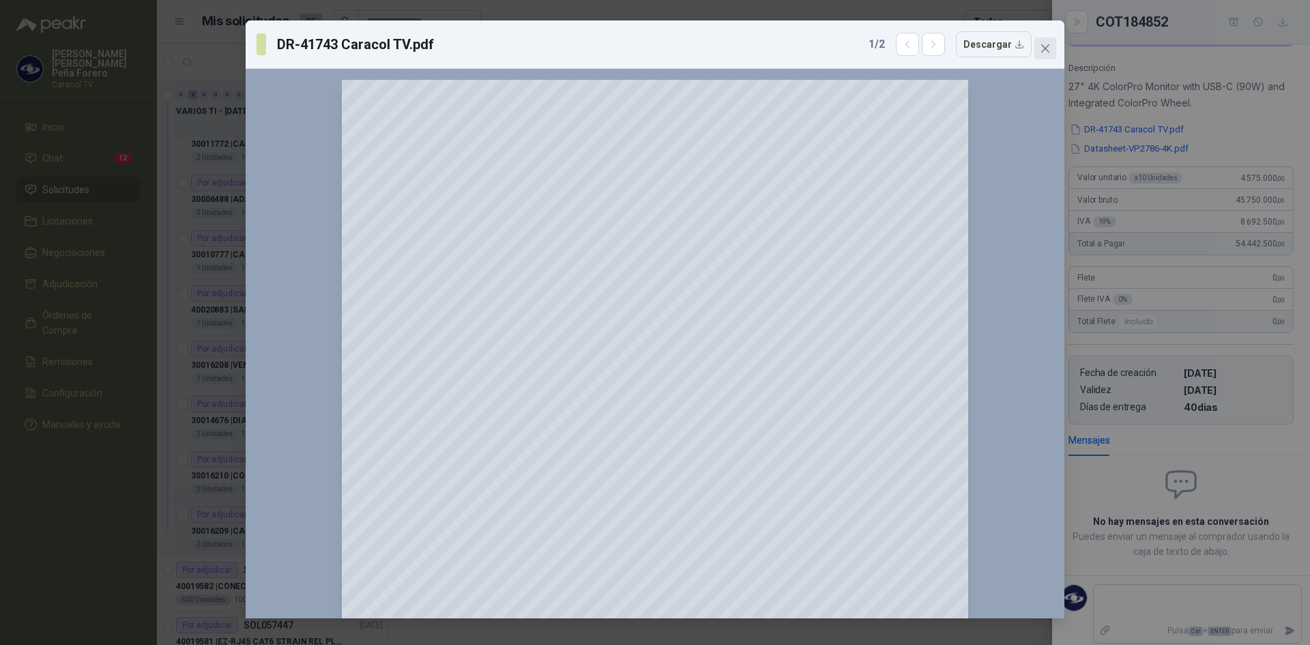
click at [1052, 45] on span "Close" at bounding box center [1045, 48] width 22 height 11
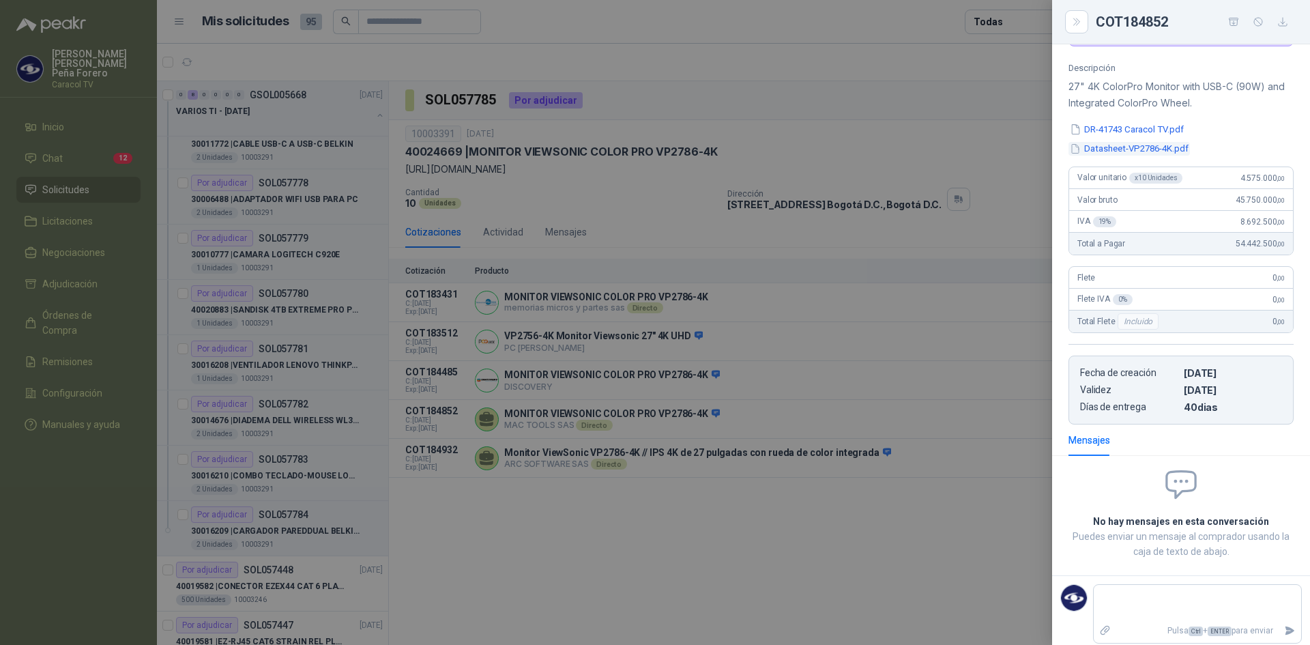
click at [1107, 149] on button "Datasheet-VP2786-4K.pdf" at bounding box center [1129, 149] width 121 height 14
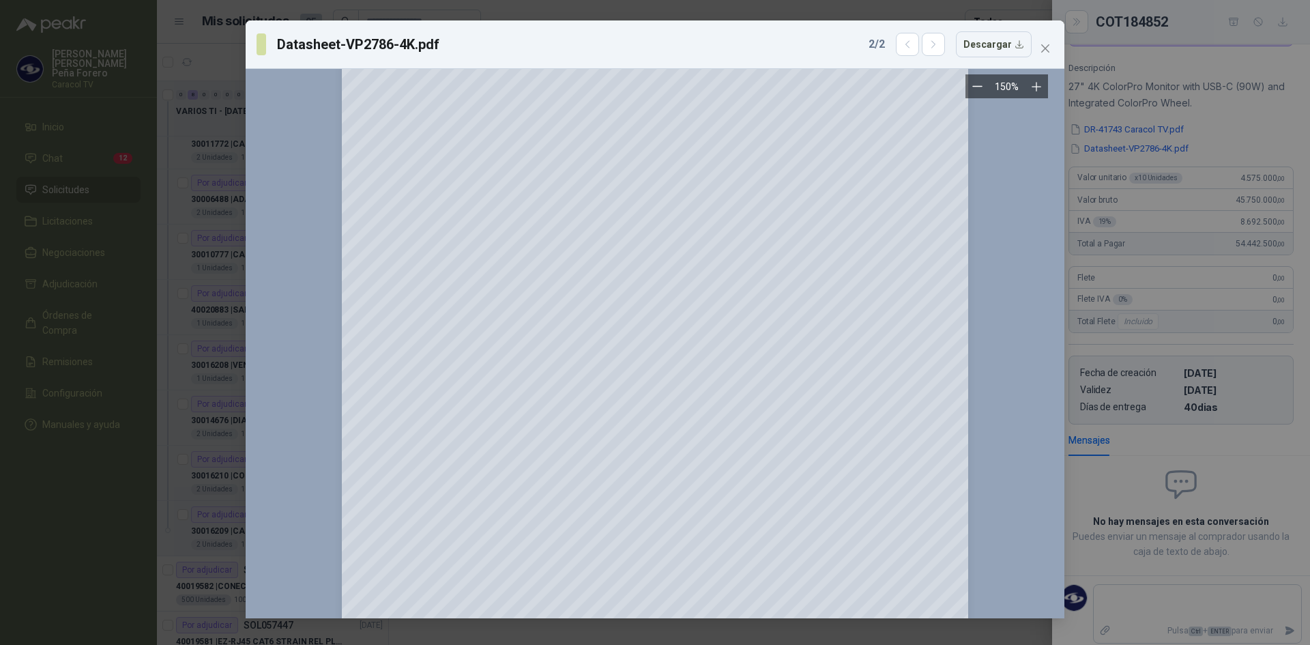
scroll to position [0, 0]
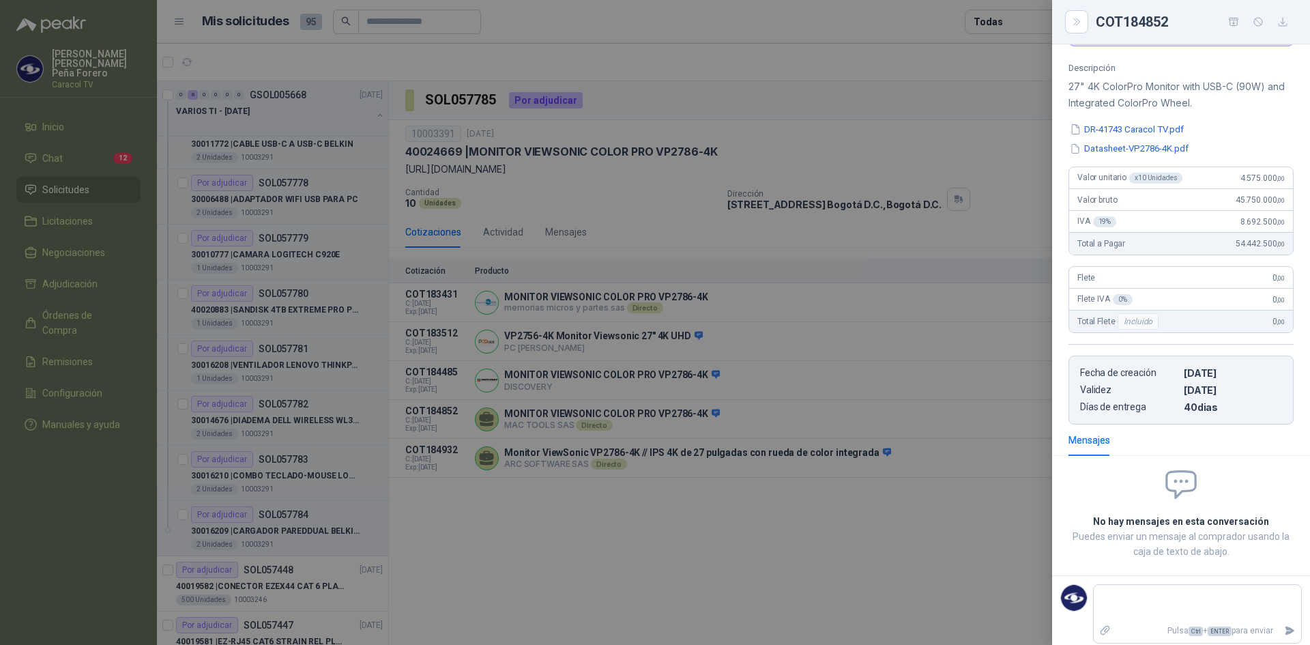
click at [726, 523] on div at bounding box center [655, 322] width 1310 height 645
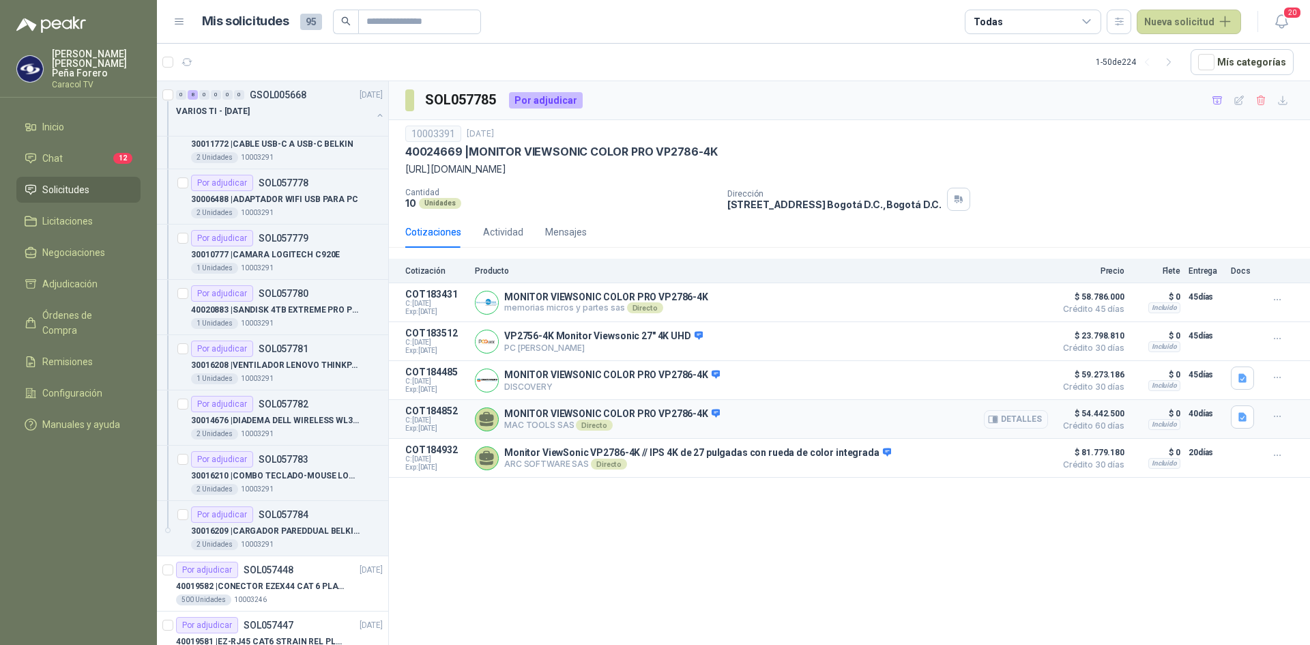
click at [1027, 424] on button "Detalles" at bounding box center [1016, 419] width 64 height 18
